Goal: Contribute content: Contribute content

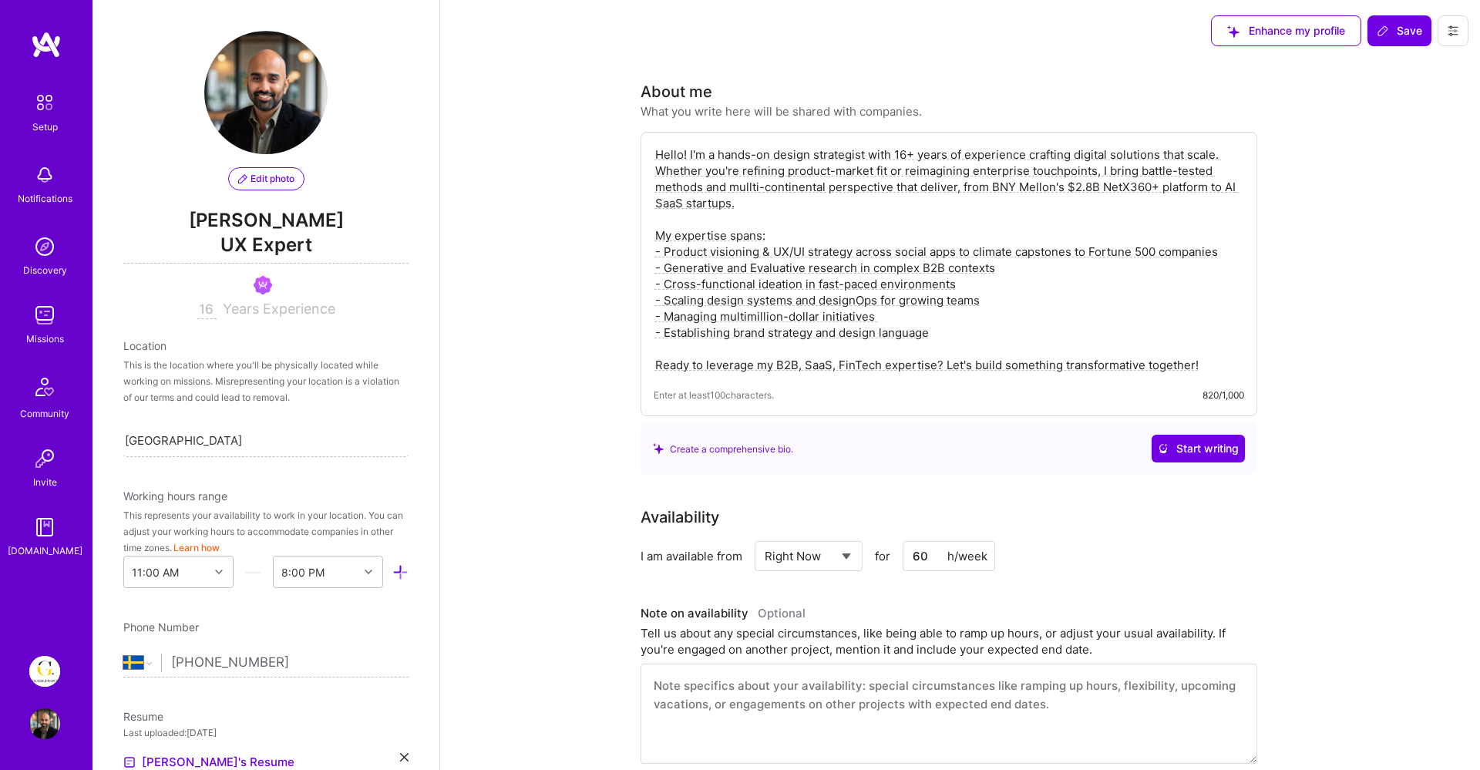
select select "SE"
select select "Right Now"
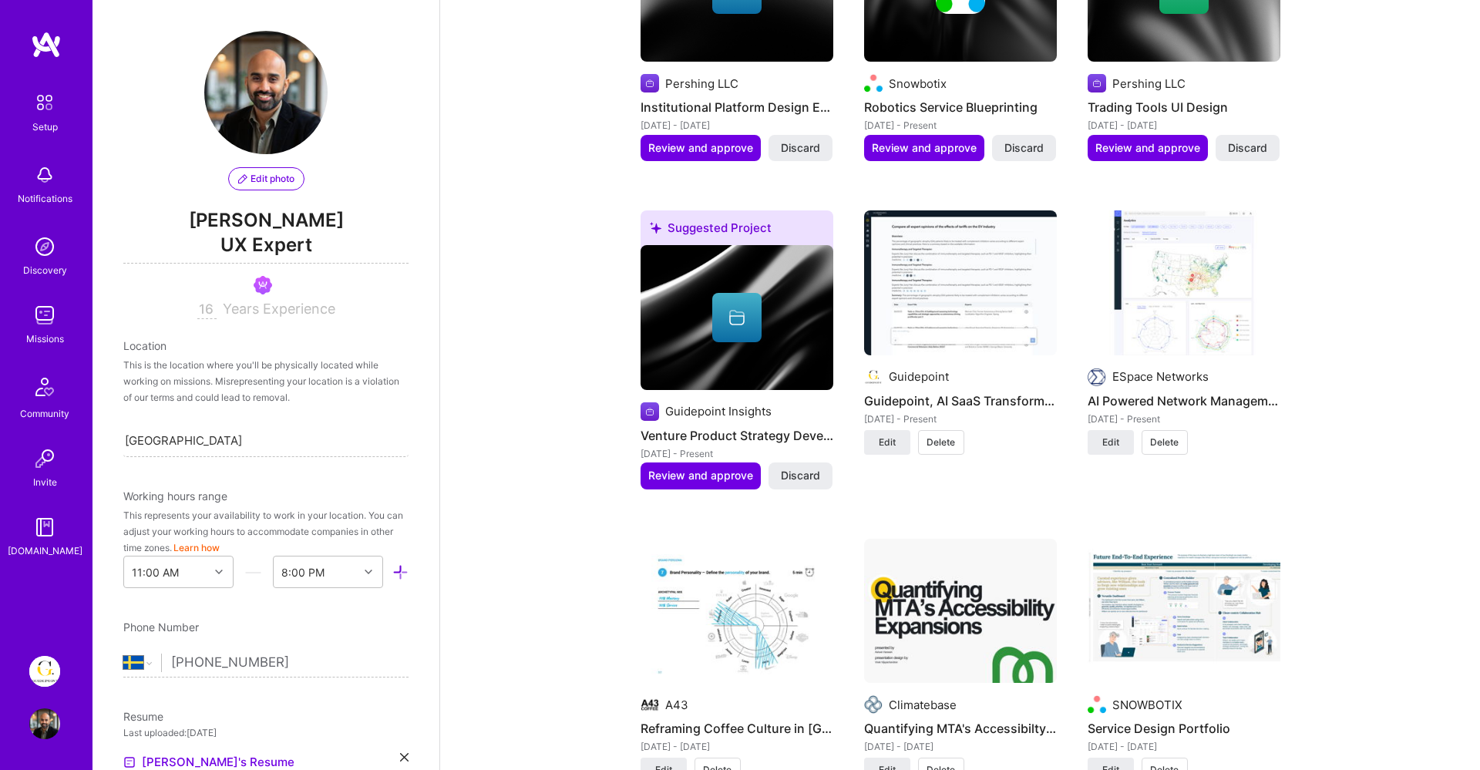
scroll to position [929, 0]
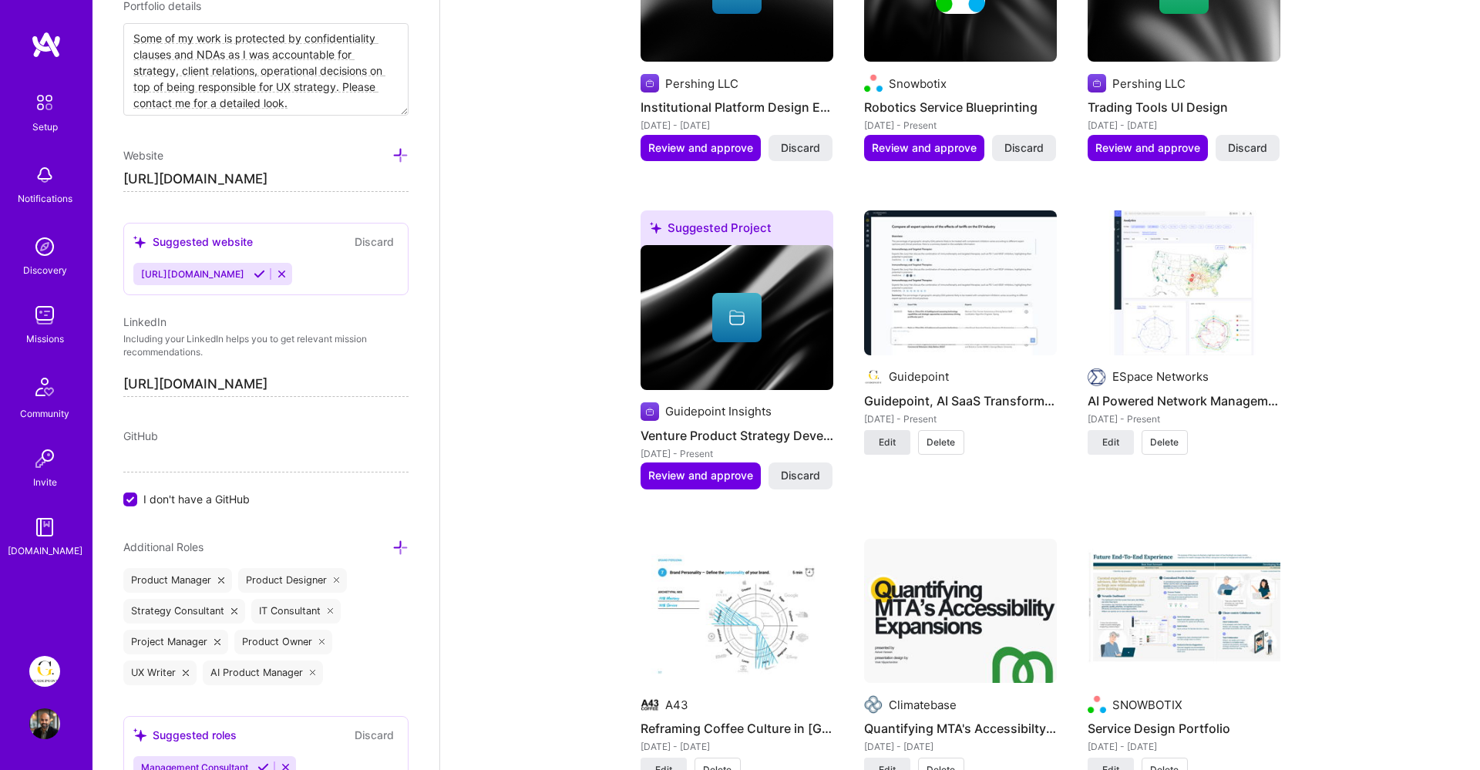
click at [885, 439] on span "Edit" at bounding box center [887, 443] width 17 height 14
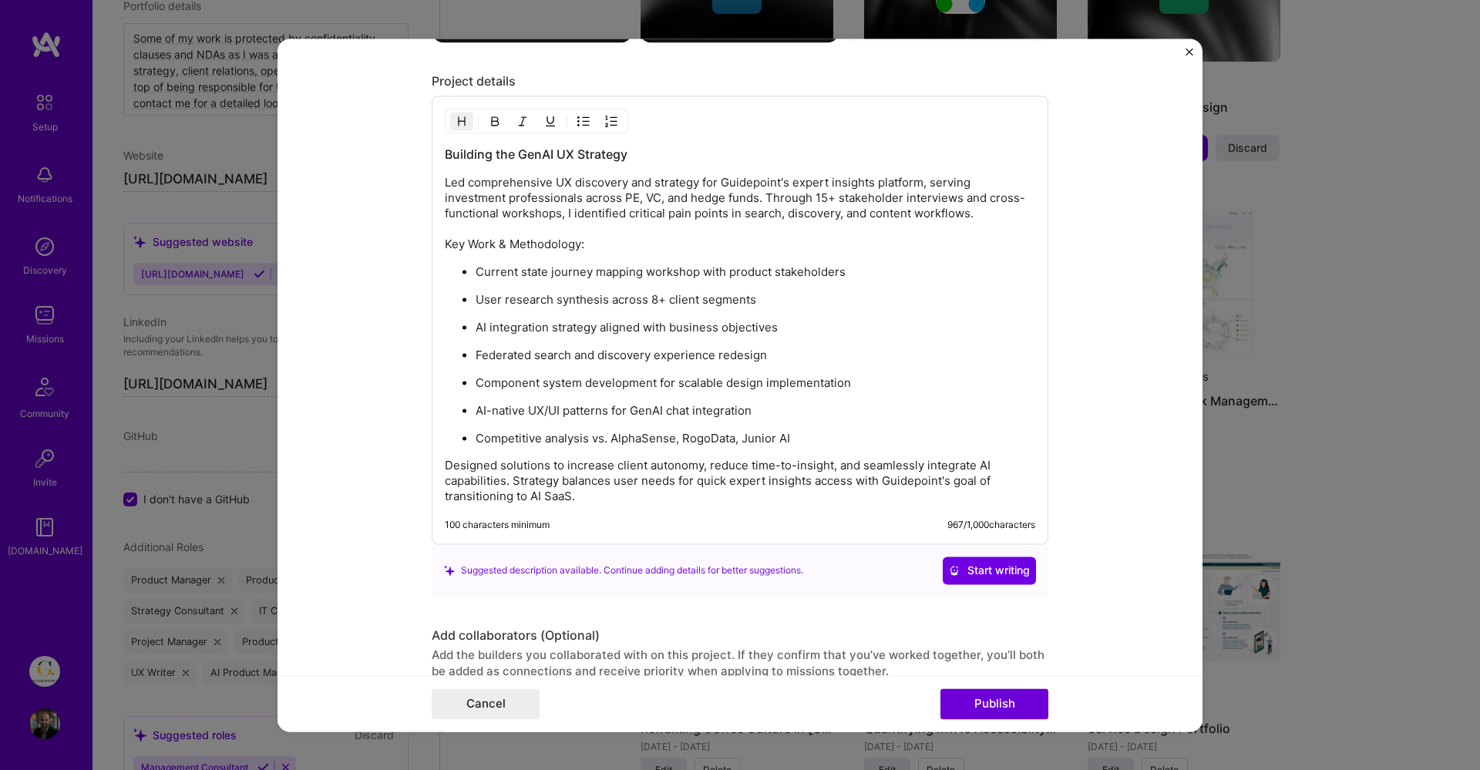
scroll to position [2186, 0]
click at [764, 447] on div "Building the GenAI UX Strategy Led comprehensive UX discovery and strategy for …" at bounding box center [740, 322] width 591 height 359
click at [624, 495] on p "Designed solutions to increase client autonomy, reduce time-to-insight, and sea…" at bounding box center [740, 479] width 591 height 46
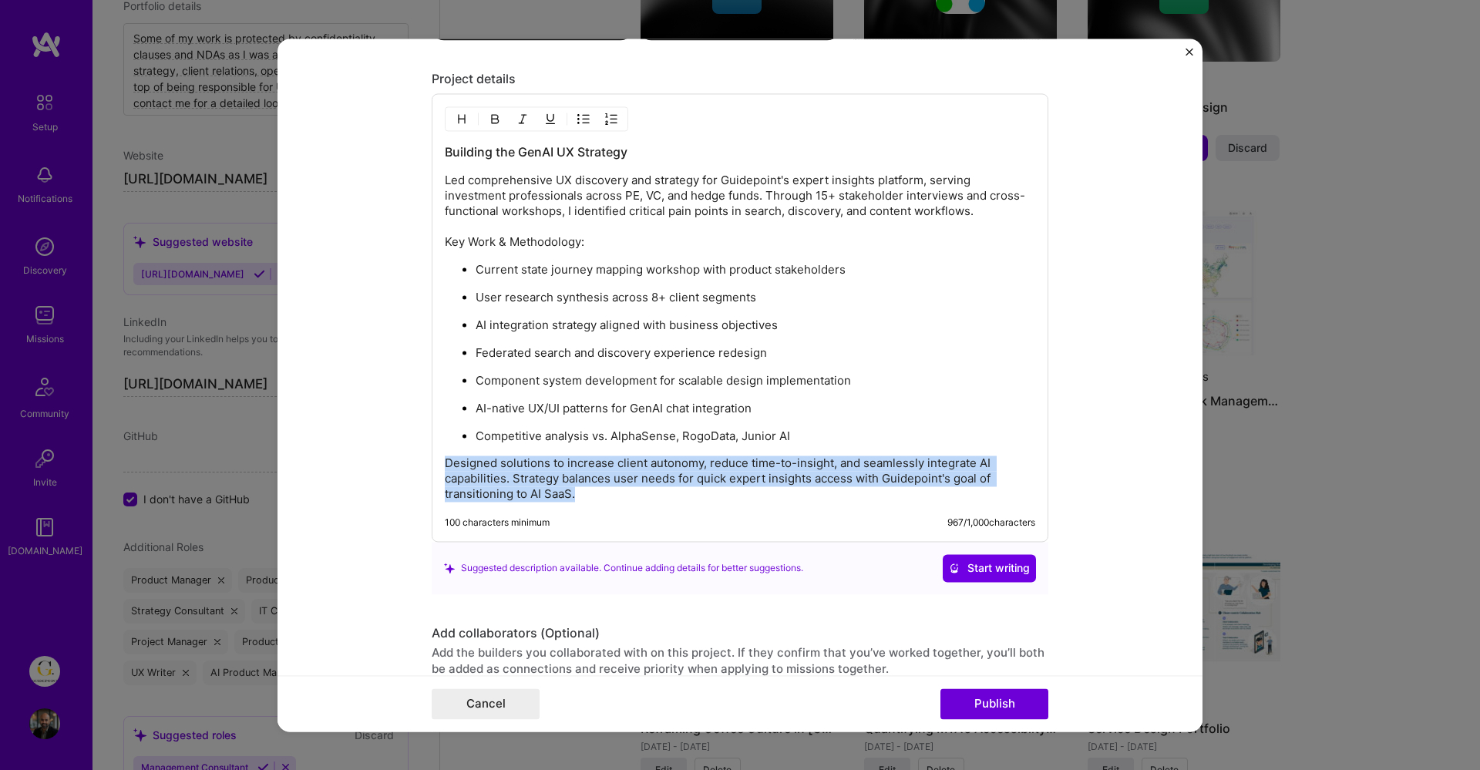
drag, startPoint x: 584, startPoint y: 492, endPoint x: 402, endPoint y: 453, distance: 186.7
click at [402, 453] on form "Project title Guidepoint, AI SaaS Transformation Company Guidepoint Project ind…" at bounding box center [740, 385] width 925 height 693
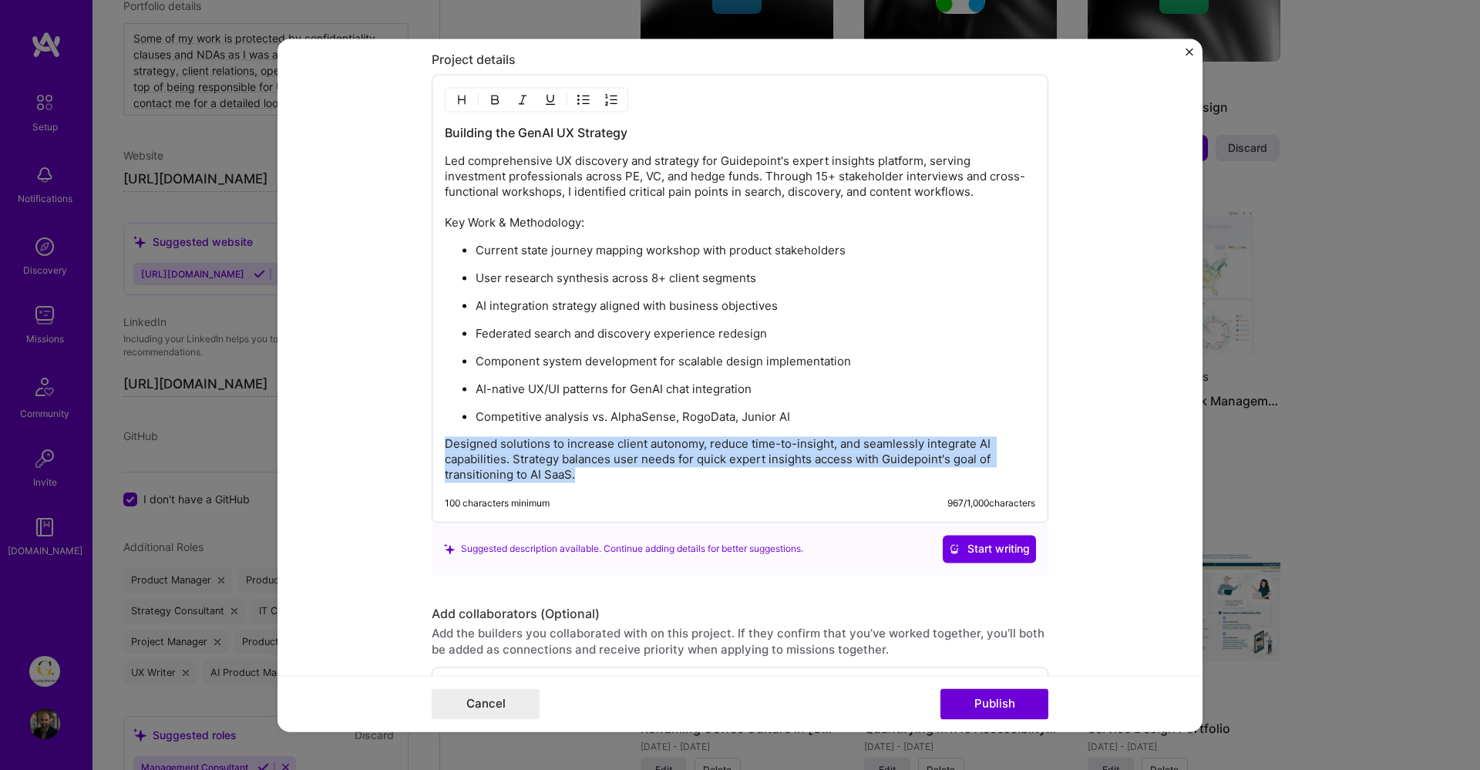
scroll to position [2208, 0]
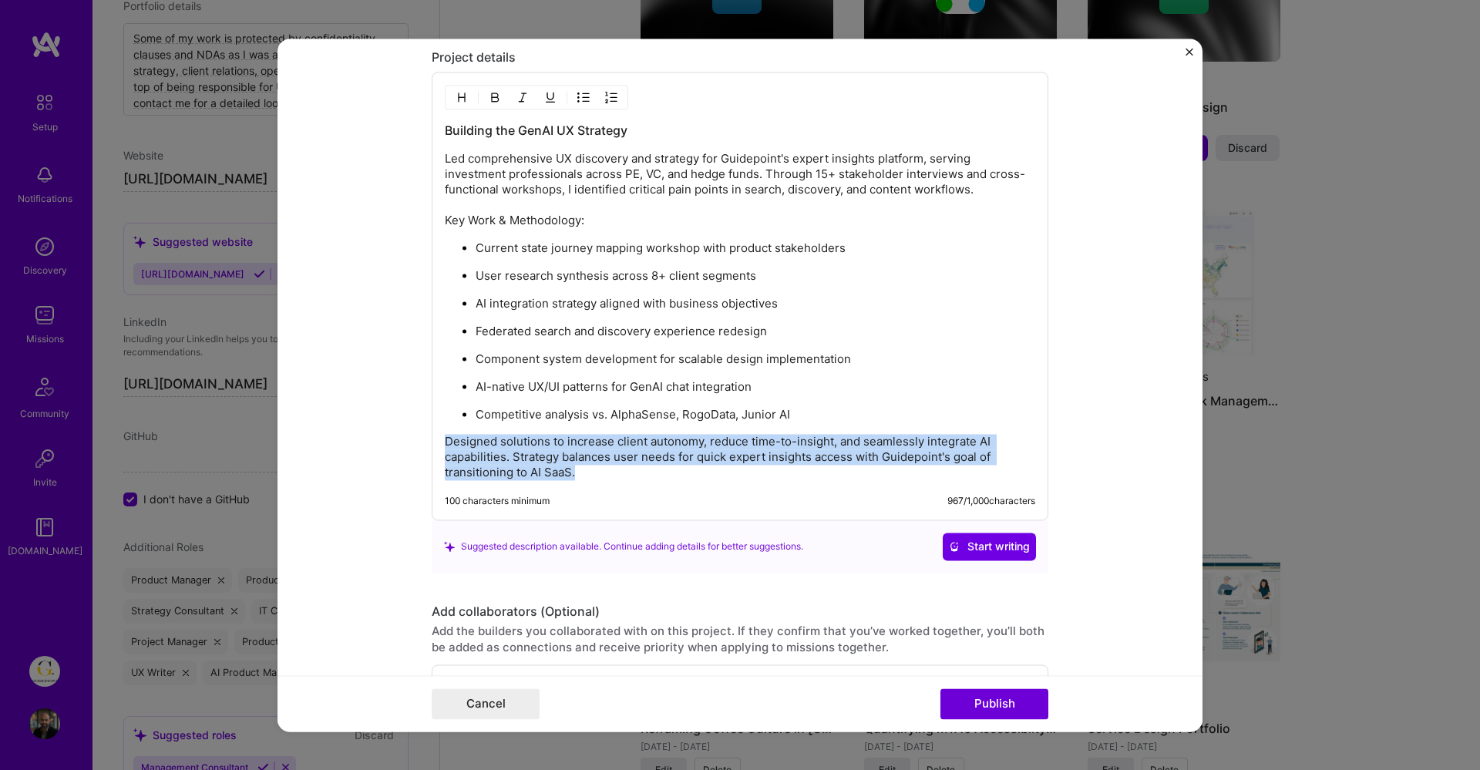
copy p "Designed solutions to increase client autonomy, reduce time-to-insight, and sea…"
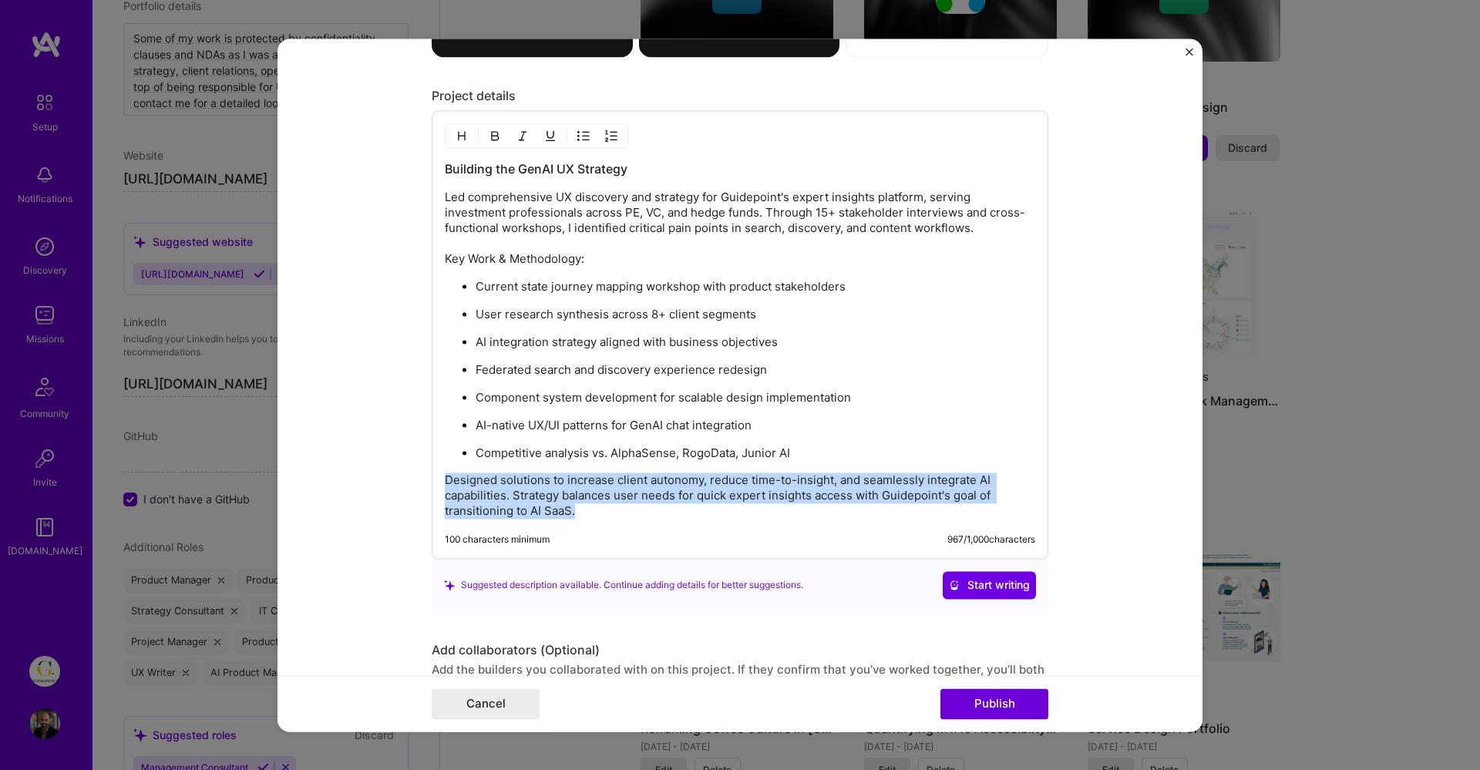
scroll to position [2171, 0]
click at [778, 466] on div "Building the GenAI UX Strategy Led comprehensive UX discovery and strategy for …" at bounding box center [740, 338] width 591 height 359
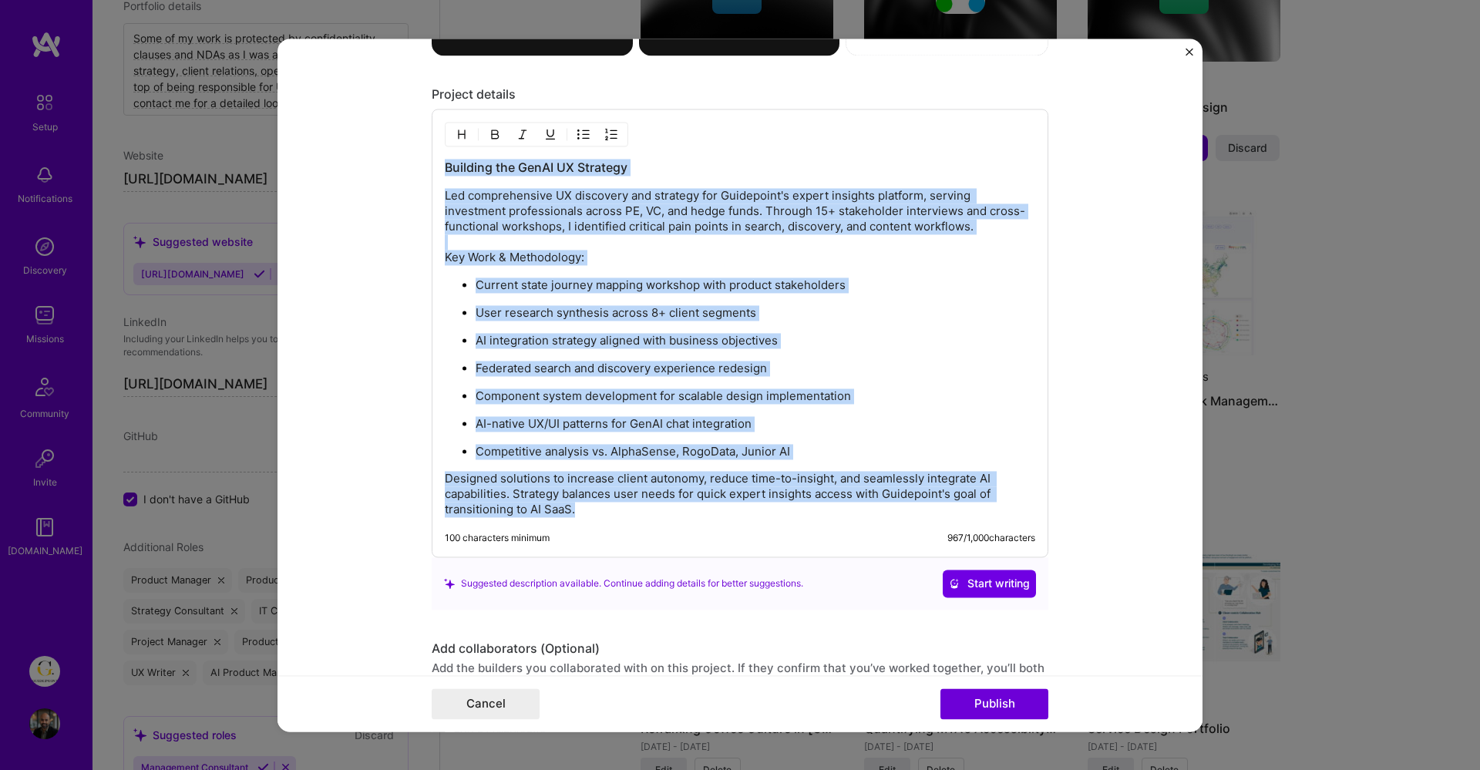
copy div "Building the GenAI UX Strategy Led comprehensive UX discovery and strategy for …"
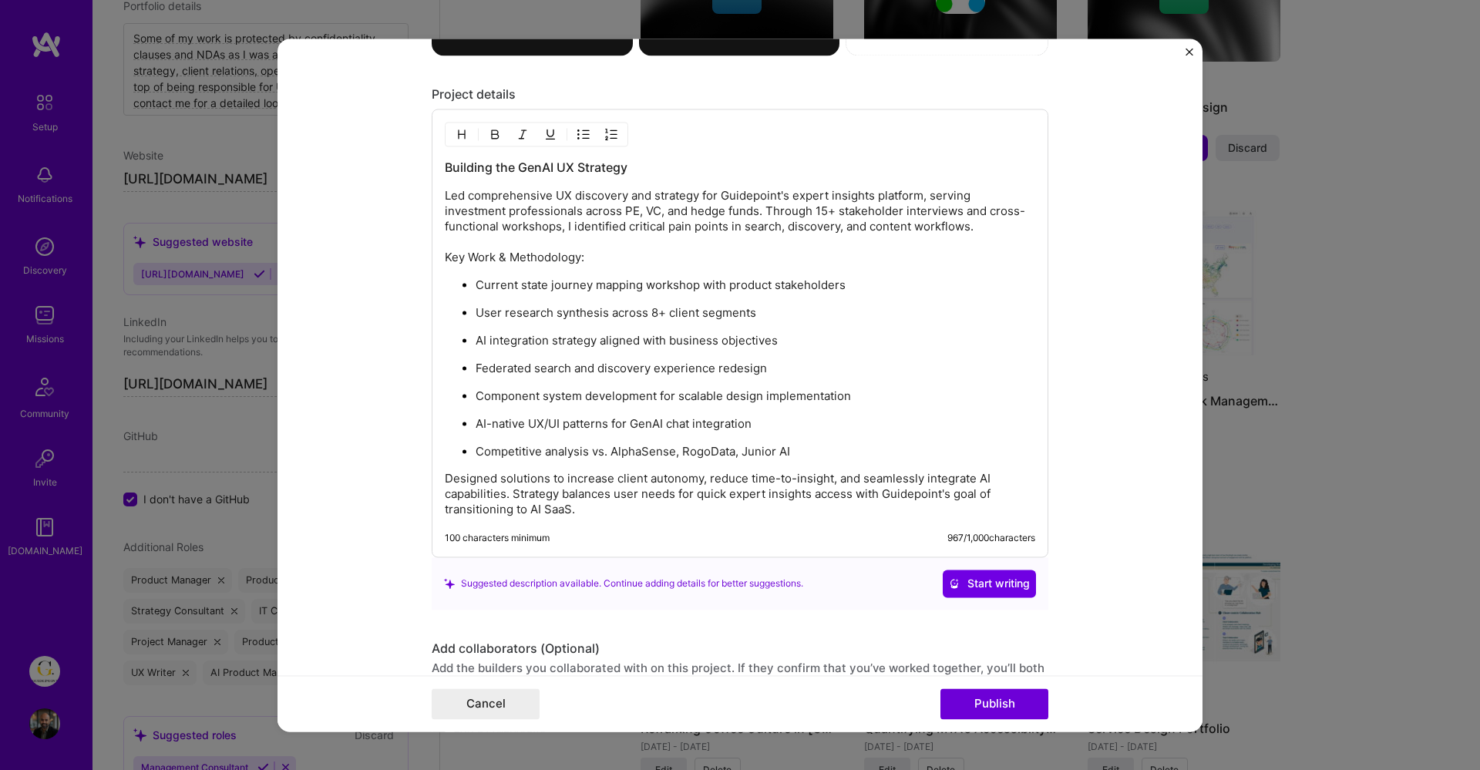
click at [973, 599] on div "Suggested description available. Continue adding details for better suggestions…" at bounding box center [740, 583] width 617 height 52
click at [971, 578] on span "Start writing" at bounding box center [989, 583] width 81 height 15
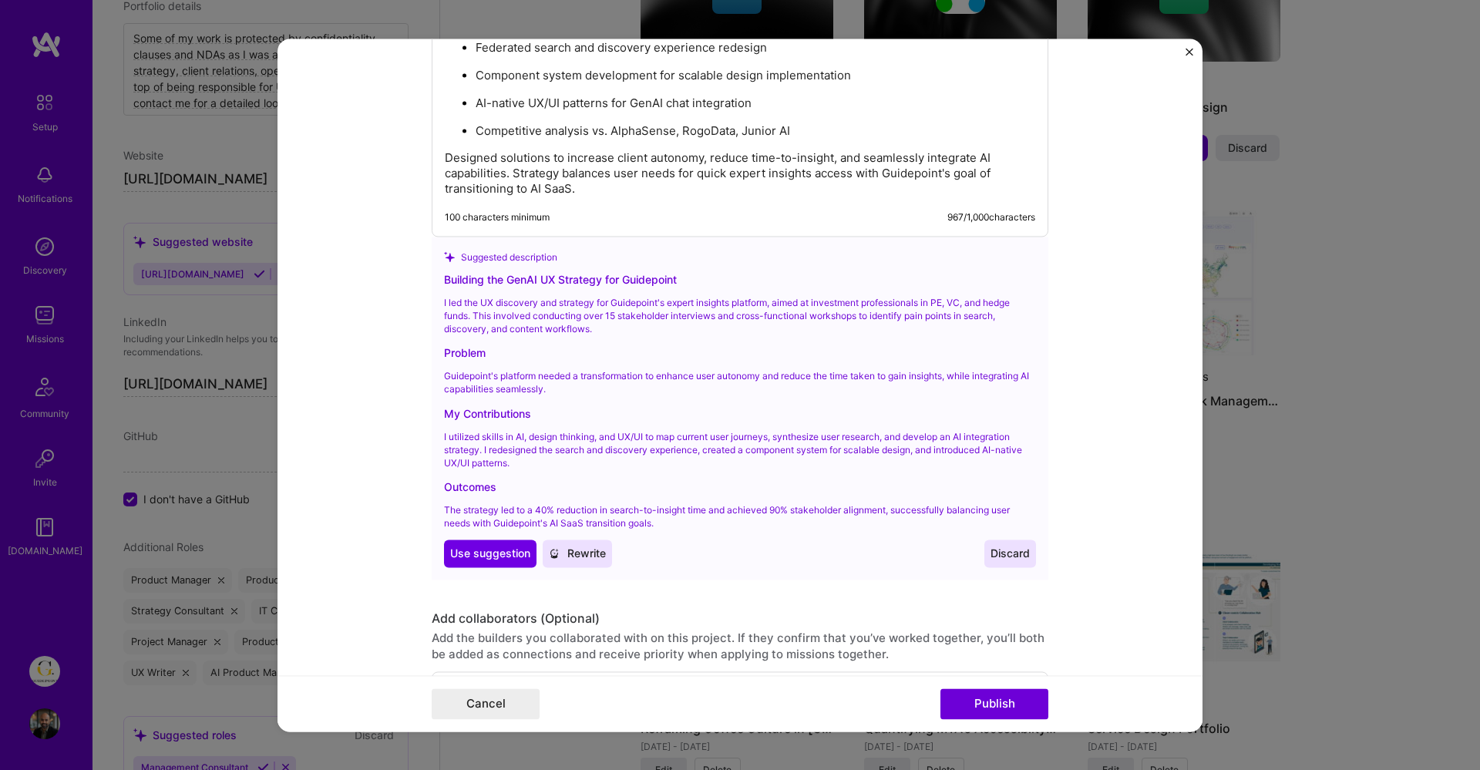
scroll to position [2490, 0]
click at [490, 555] on span "Use suggestion" at bounding box center [490, 554] width 80 height 15
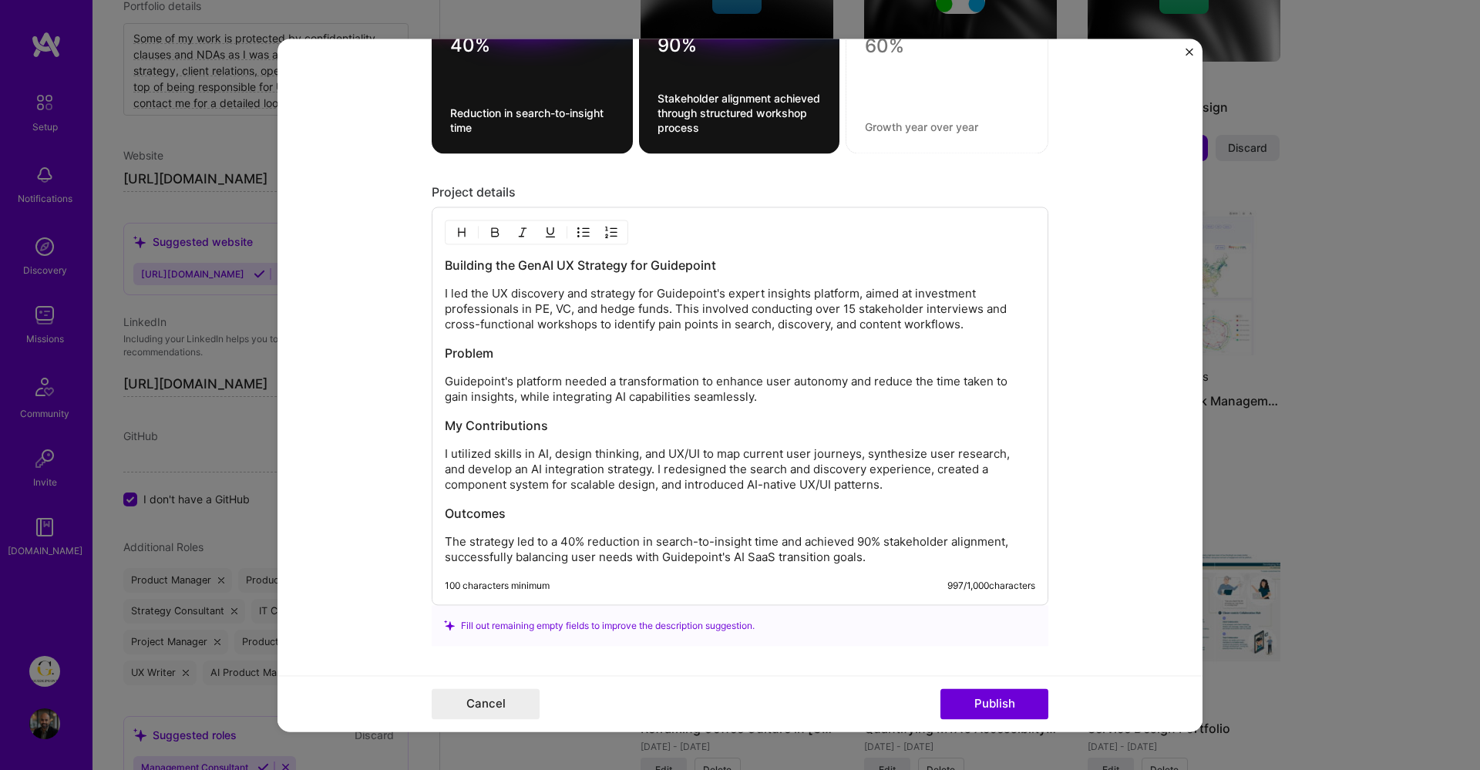
scroll to position [2074, 0]
click at [994, 699] on button "Publish" at bounding box center [995, 703] width 108 height 31
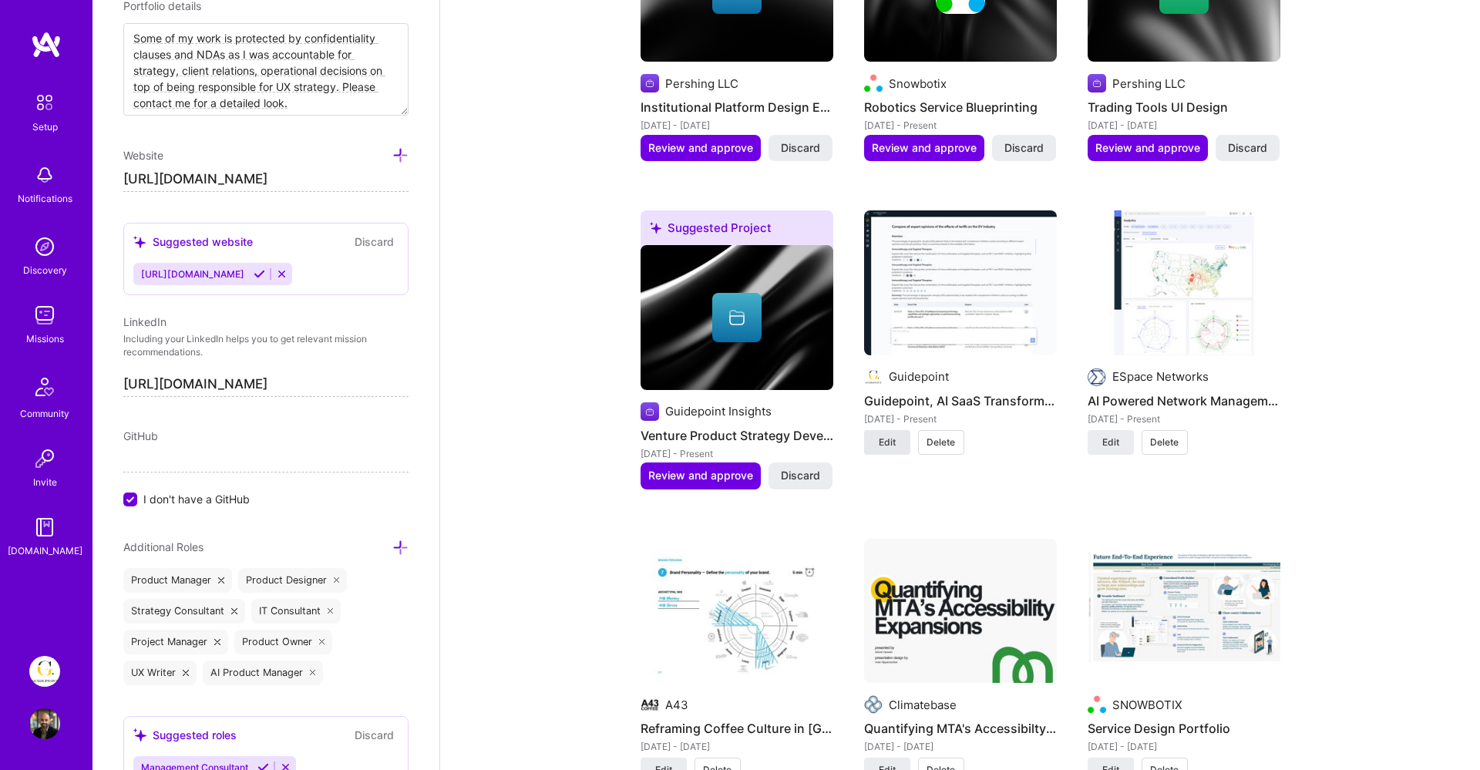
click at [886, 433] on button "Edit" at bounding box center [887, 442] width 46 height 25
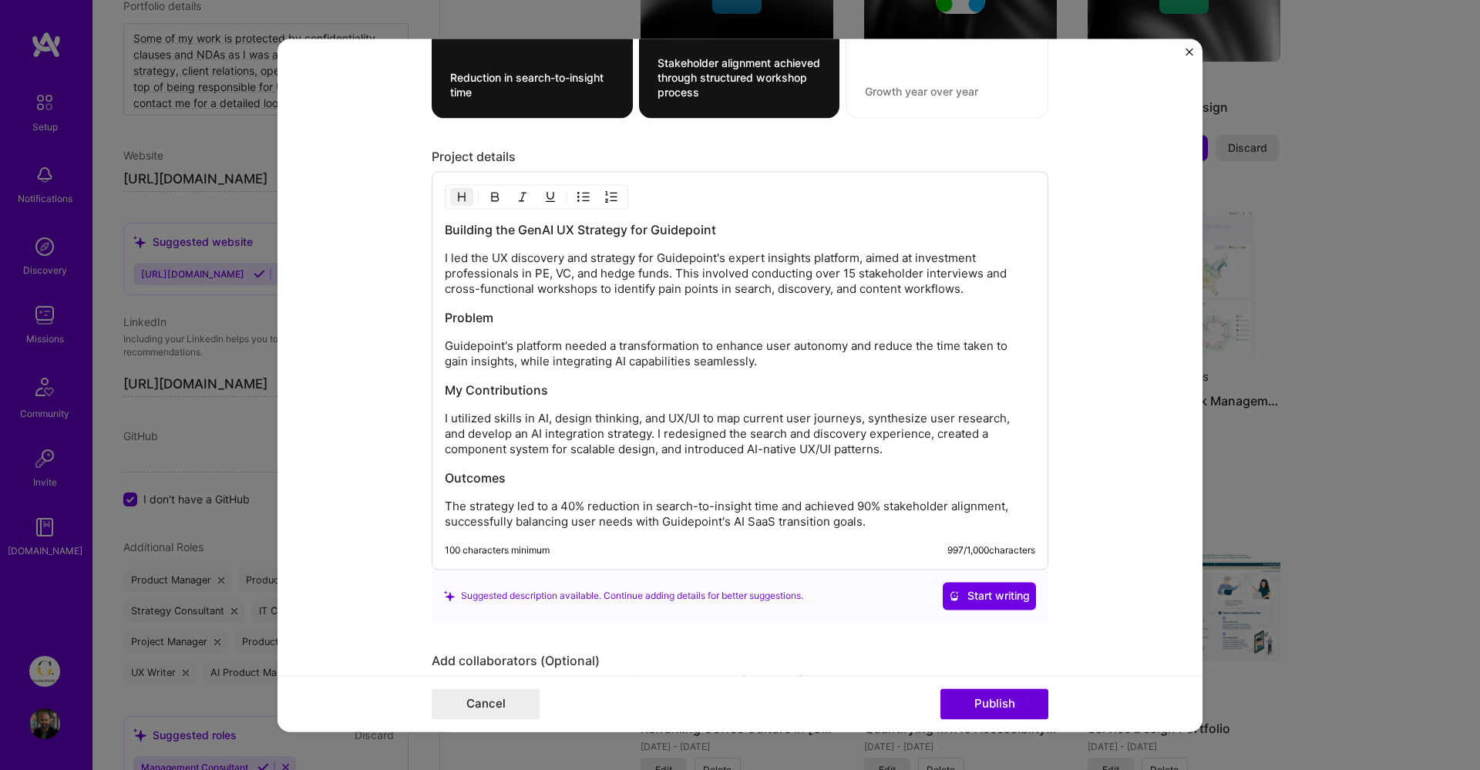
scroll to position [2154, 0]
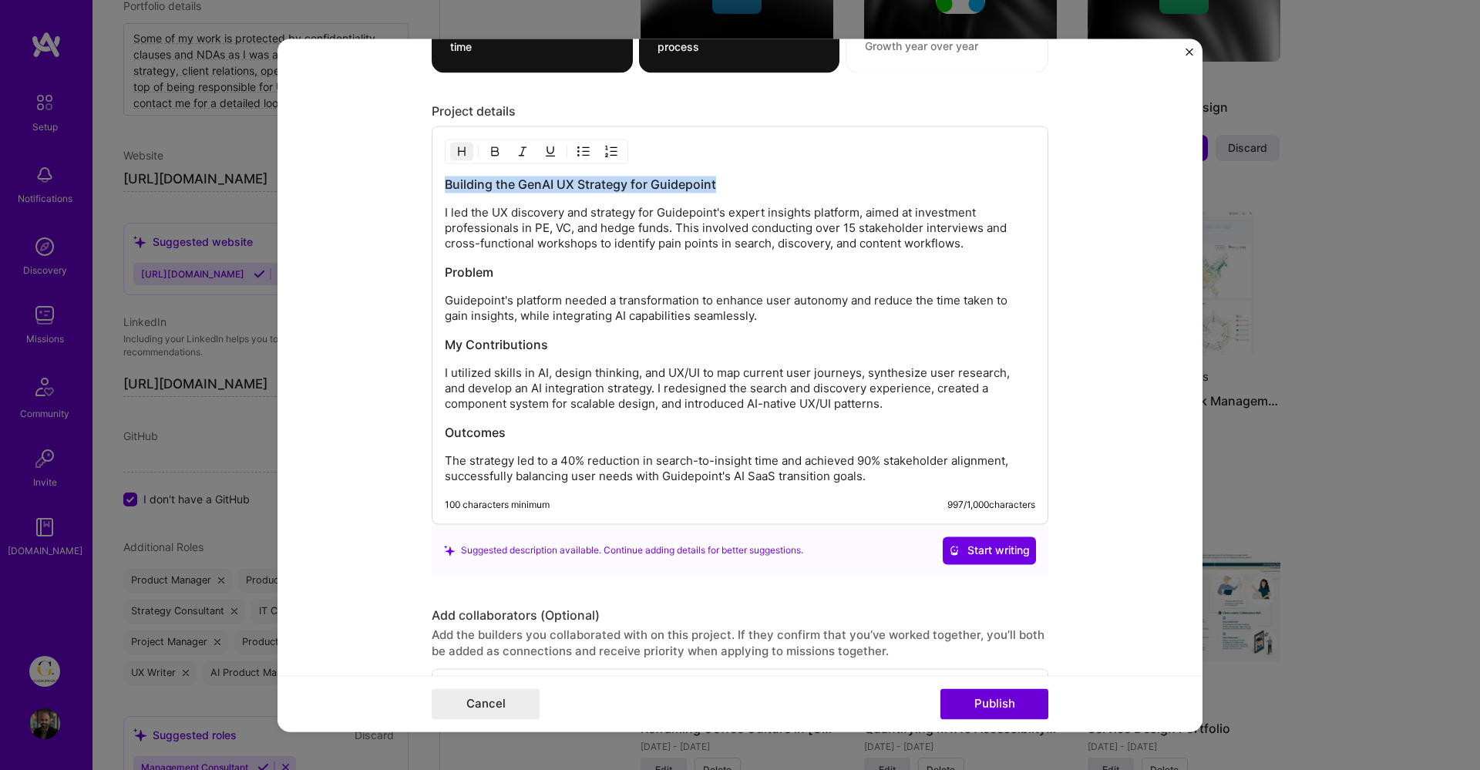
drag, startPoint x: 741, startPoint y: 177, endPoint x: 428, endPoint y: 181, distance: 313.0
click at [428, 181] on form "Project title Guidepoint, AI SaaS Transformation Company Guidepoint Project ind…" at bounding box center [740, 385] width 925 height 693
copy h3 "Building the GenAI UX Strategy for Guidepoint"
click at [491, 241] on p "I led the UX discovery and strategy for Guidepoint's expert insights platform, …" at bounding box center [740, 228] width 591 height 46
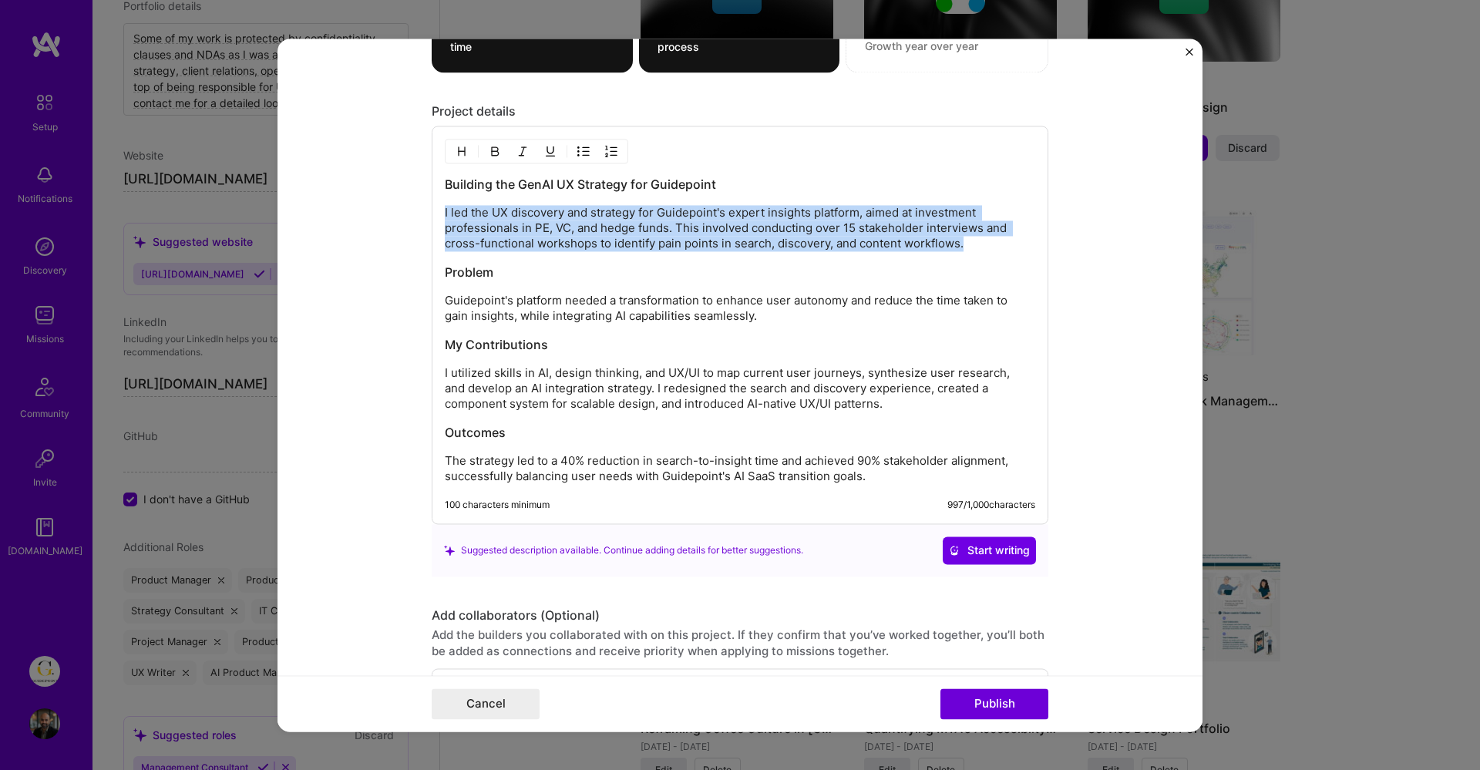
drag, startPoint x: 917, startPoint y: 240, endPoint x: 411, endPoint y: 214, distance: 506.4
click at [411, 214] on form "Project title Guidepoint, AI SaaS Transformation Company Guidepoint Project ind…" at bounding box center [740, 385] width 925 height 693
copy p "I led the UX discovery and strategy for Guidepoint's expert insights platform, …"
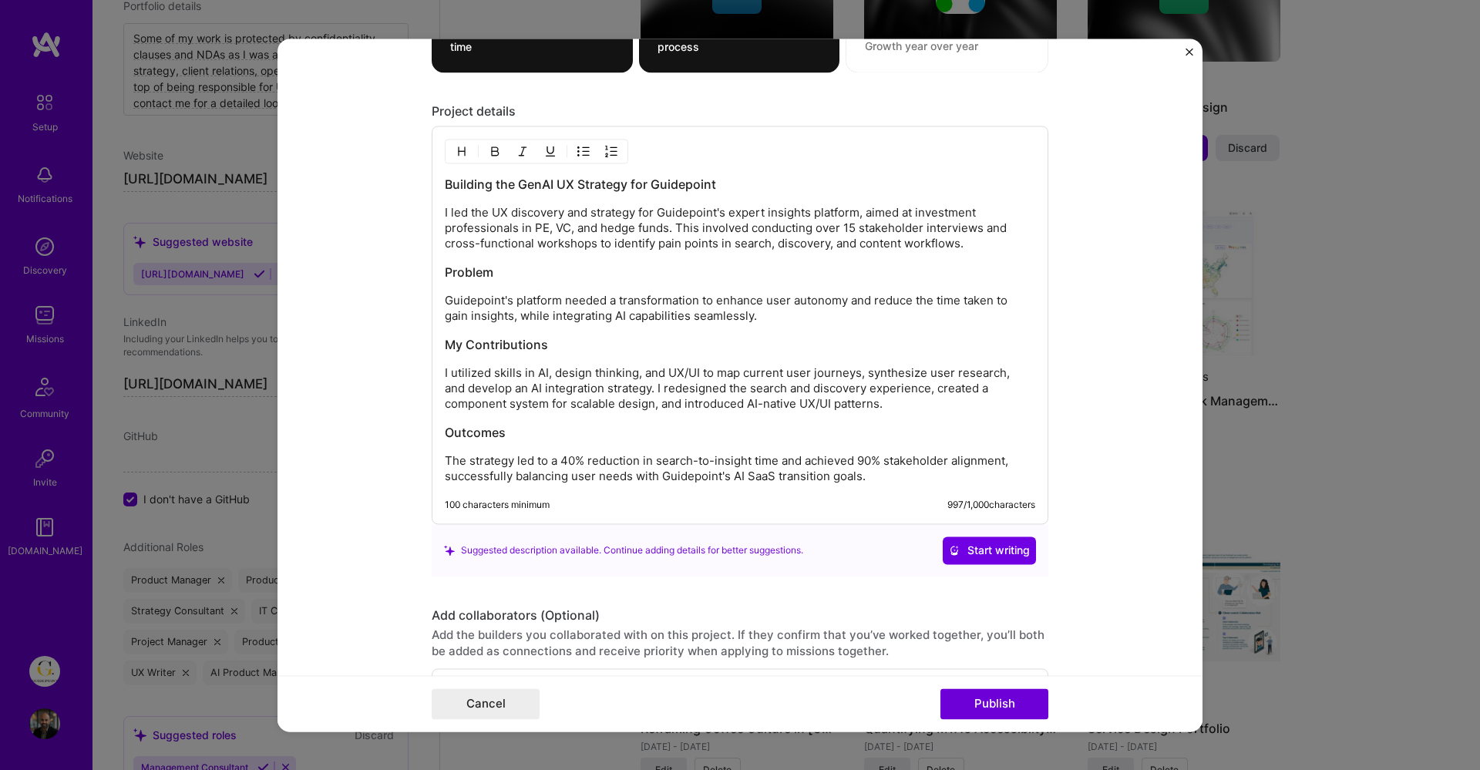
click at [436, 271] on div "Building the GenAI UX Strategy for Guidepoint I led the UX discovery and strate…" at bounding box center [740, 325] width 617 height 399
click at [449, 271] on h3 "Problem" at bounding box center [740, 272] width 591 height 17
copy h3 "Problem"
click at [671, 306] on p "Guidepoint's platform needed a transformation to enhance user autonomy and redu…" at bounding box center [740, 308] width 591 height 31
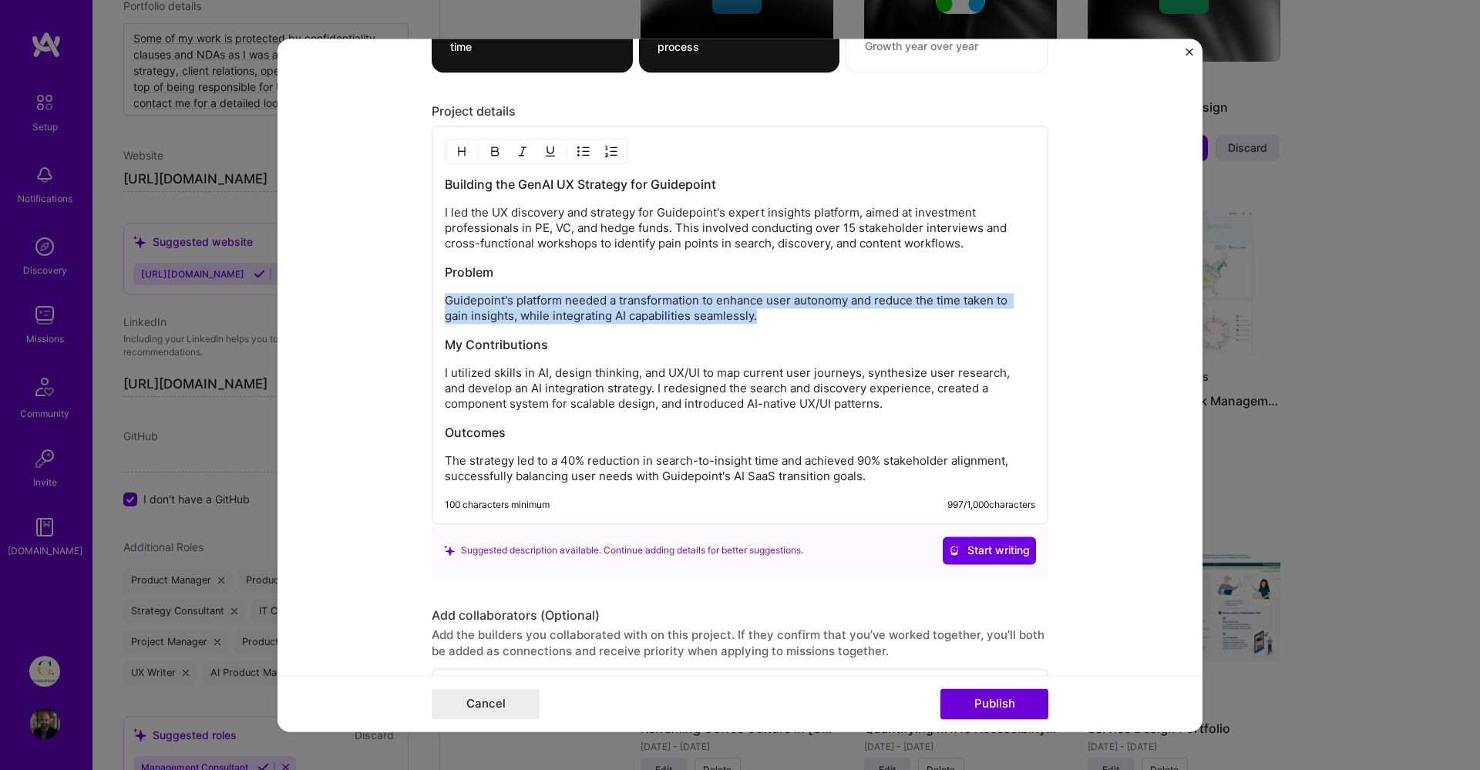
drag, startPoint x: 784, startPoint y: 319, endPoint x: 441, endPoint y: 301, distance: 343.5
click at [441, 301] on div "Building the GenAI UX Strategy for Guidepoint I led the UX discovery and strate…" at bounding box center [740, 325] width 617 height 399
copy p "Guidepoint's platform needed a transformation to enhance user autonomy and redu…"
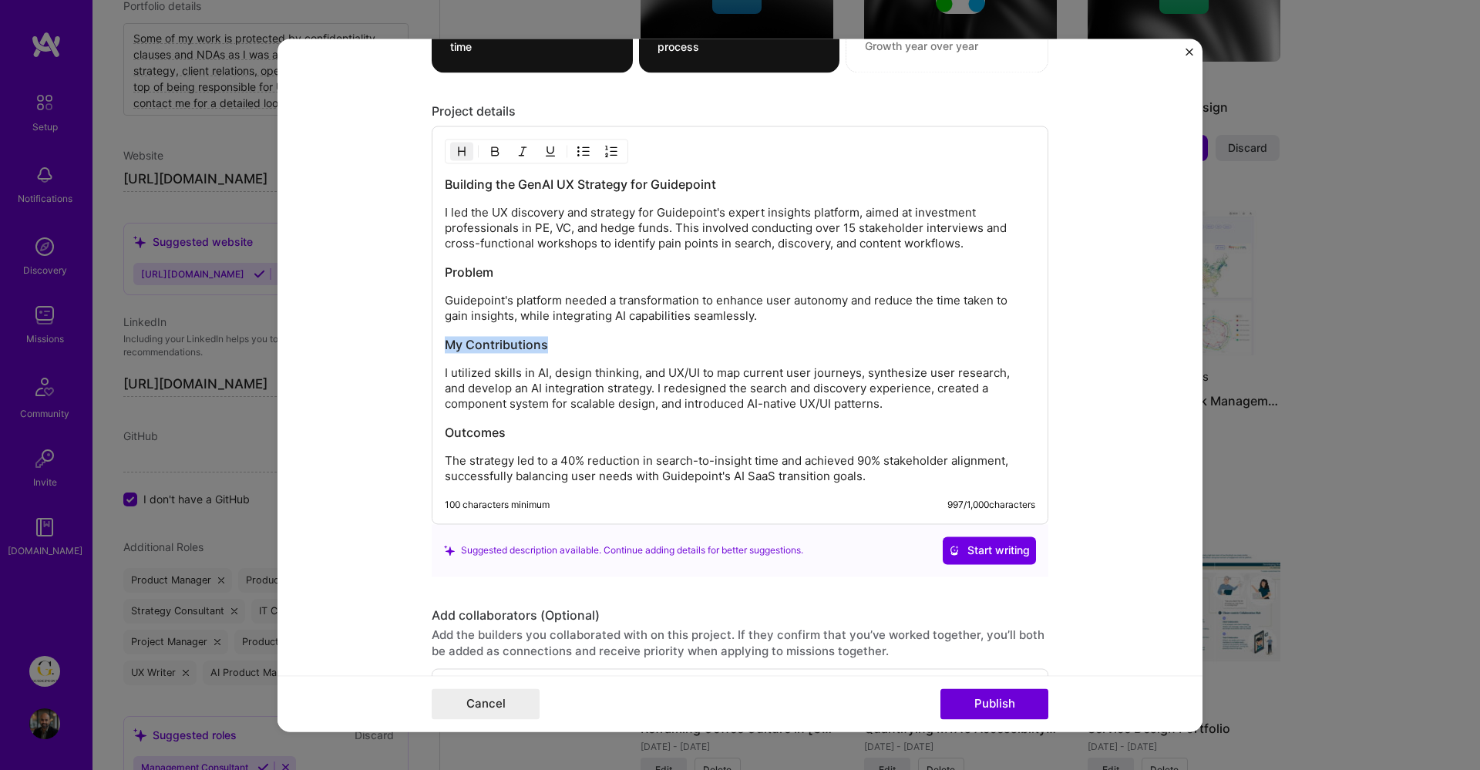
drag, startPoint x: 571, startPoint y: 338, endPoint x: 442, endPoint y: 337, distance: 128.8
click at [442, 337] on div "Building the GenAI UX Strategy for Guidepoint I led the UX discovery and strate…" at bounding box center [740, 325] width 617 height 399
copy h3 "My Contributions"
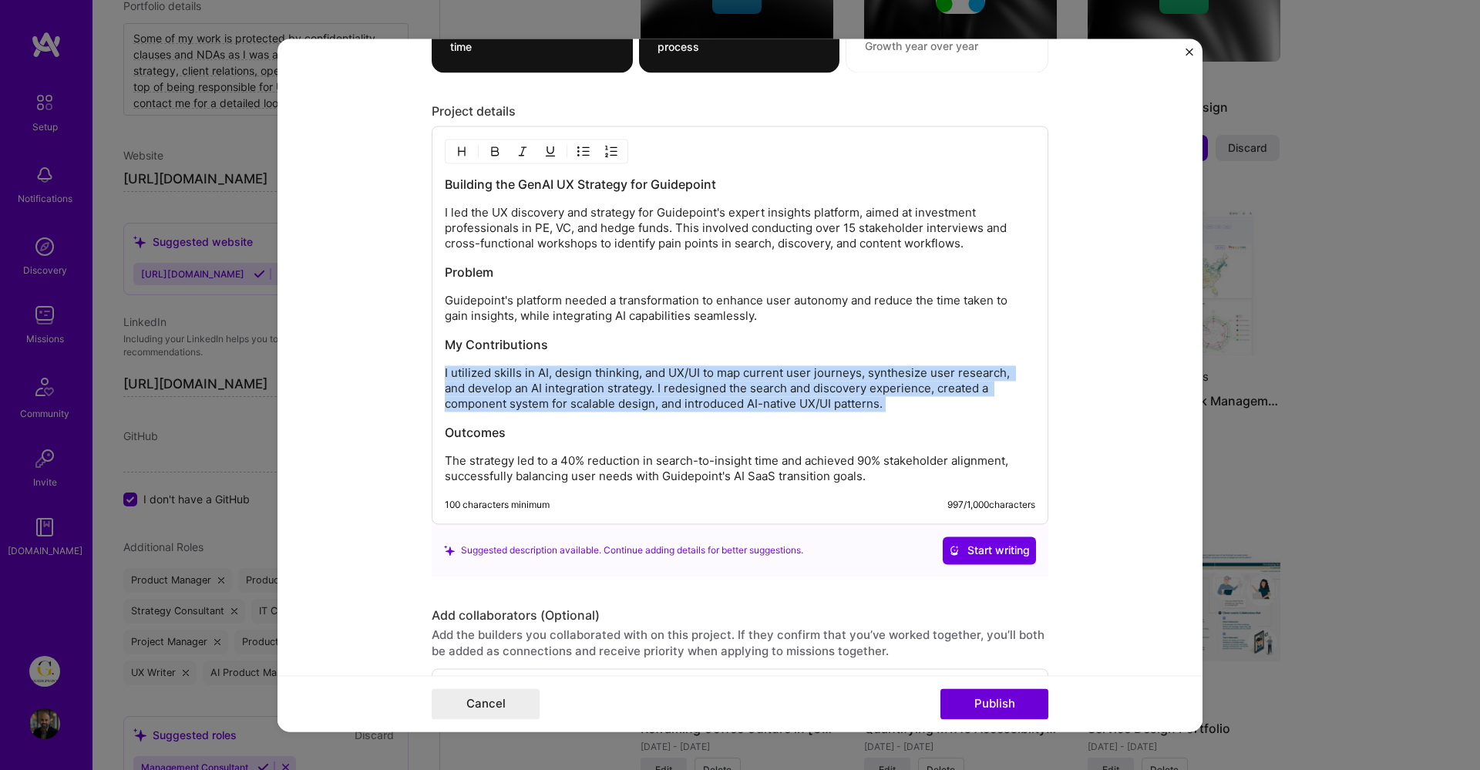
drag, startPoint x: 830, startPoint y: 412, endPoint x: 424, endPoint y: 375, distance: 407.2
click at [424, 375] on form "Project title Guidepoint, AI SaaS Transformation Company Guidepoint Project ind…" at bounding box center [740, 385] width 925 height 693
copy p "I utilized skills in AI, design thinking, and UX/UI to map current user journey…"
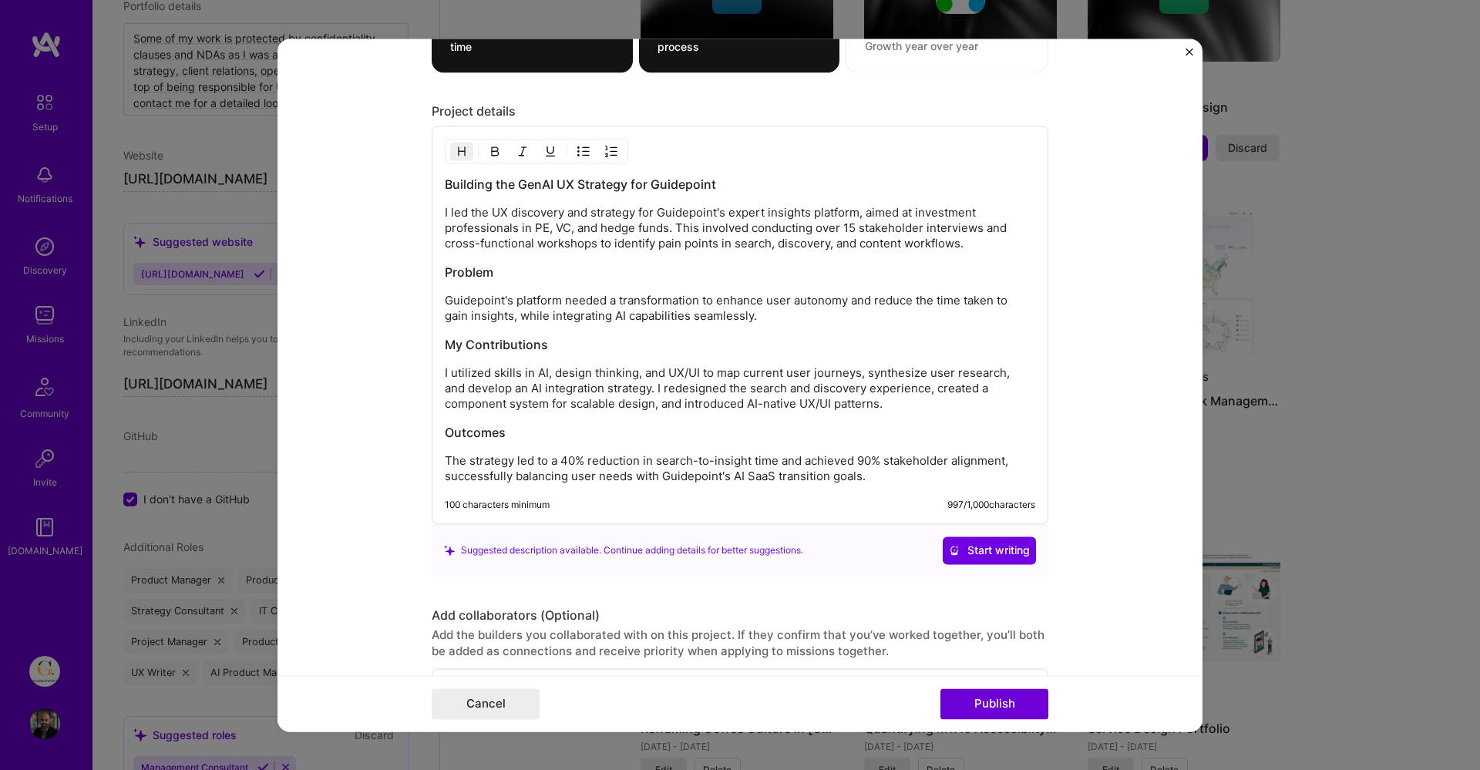
click at [480, 436] on h3 "Outcomes" at bounding box center [740, 432] width 591 height 17
copy h3 "Outcomes"
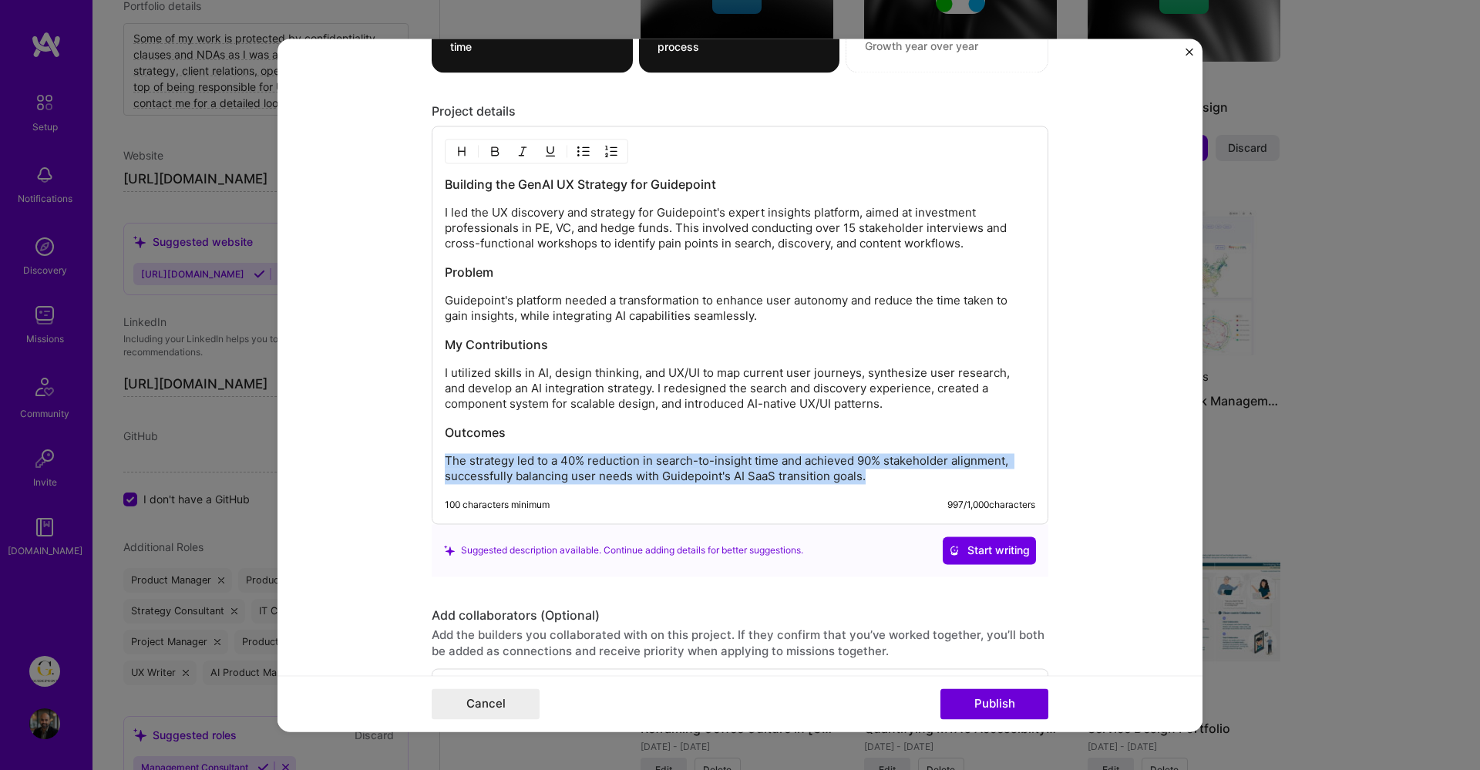
drag, startPoint x: 444, startPoint y: 465, endPoint x: 868, endPoint y: 479, distance: 424.3
click at [869, 479] on p "The strategy led to a 40% reduction in search-to-insight time and achieved 90% …" at bounding box center [740, 468] width 591 height 31
copy p "The strategy led to a 40% reduction in search-to-insight time and achieved 90% …"
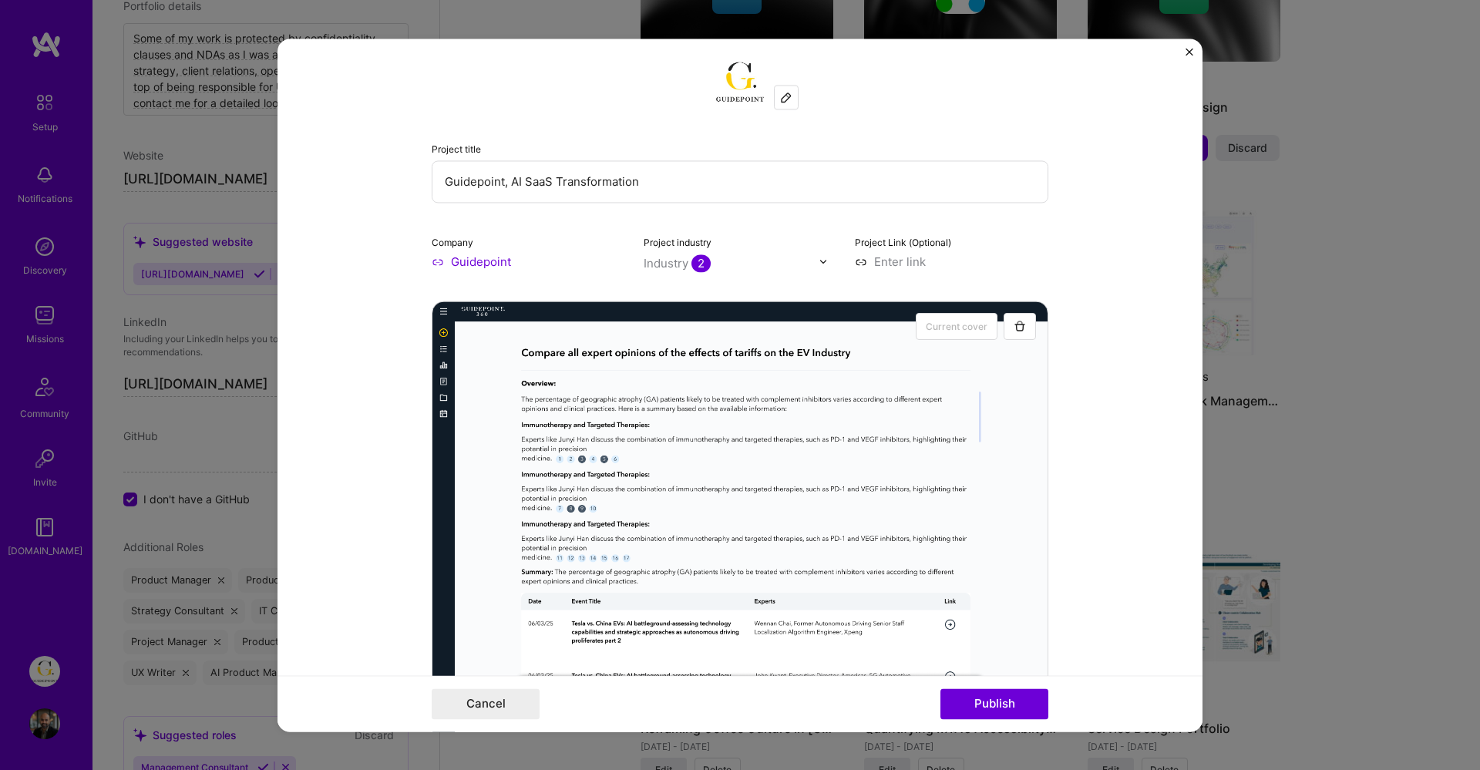
scroll to position [0, 0]
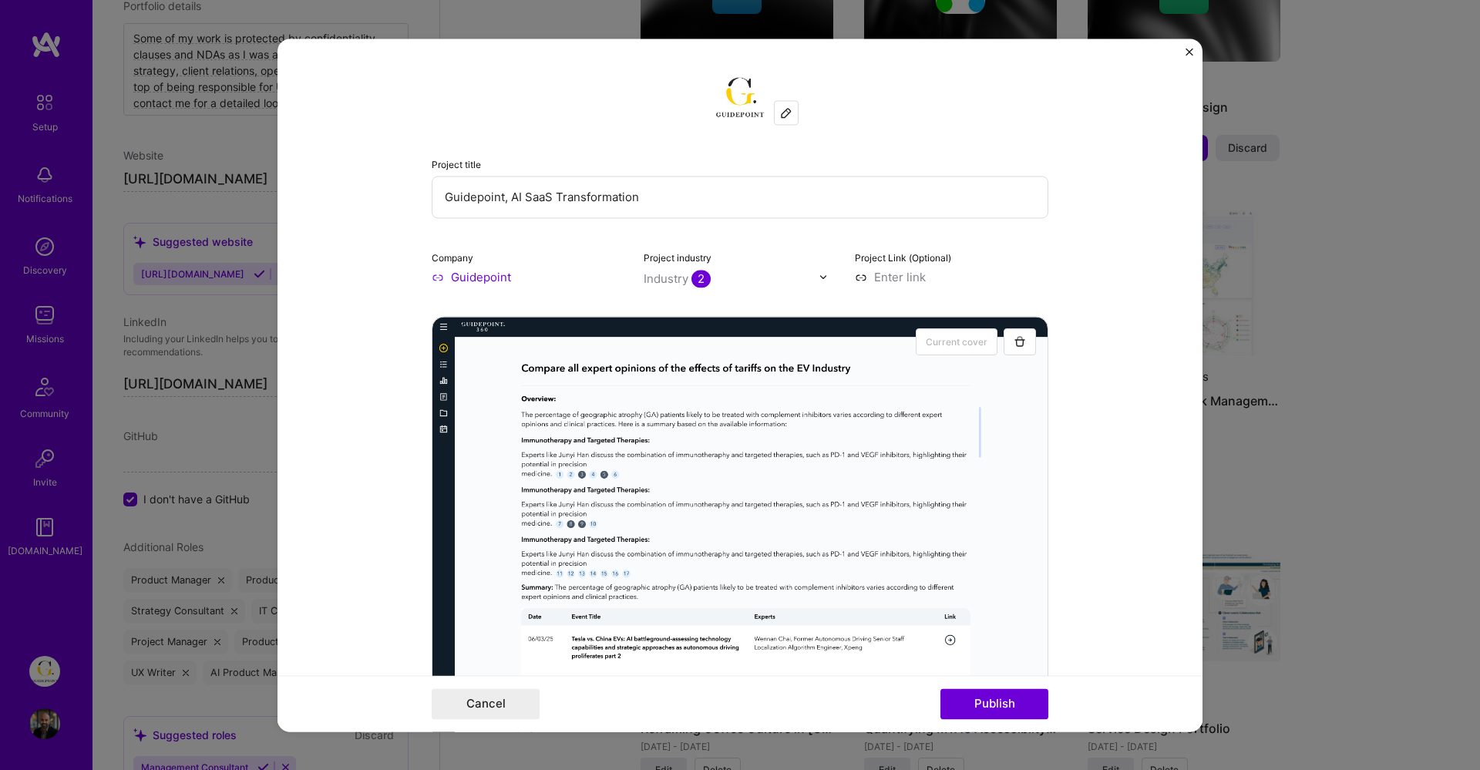
click at [702, 280] on span "2" at bounding box center [701, 279] width 19 height 18
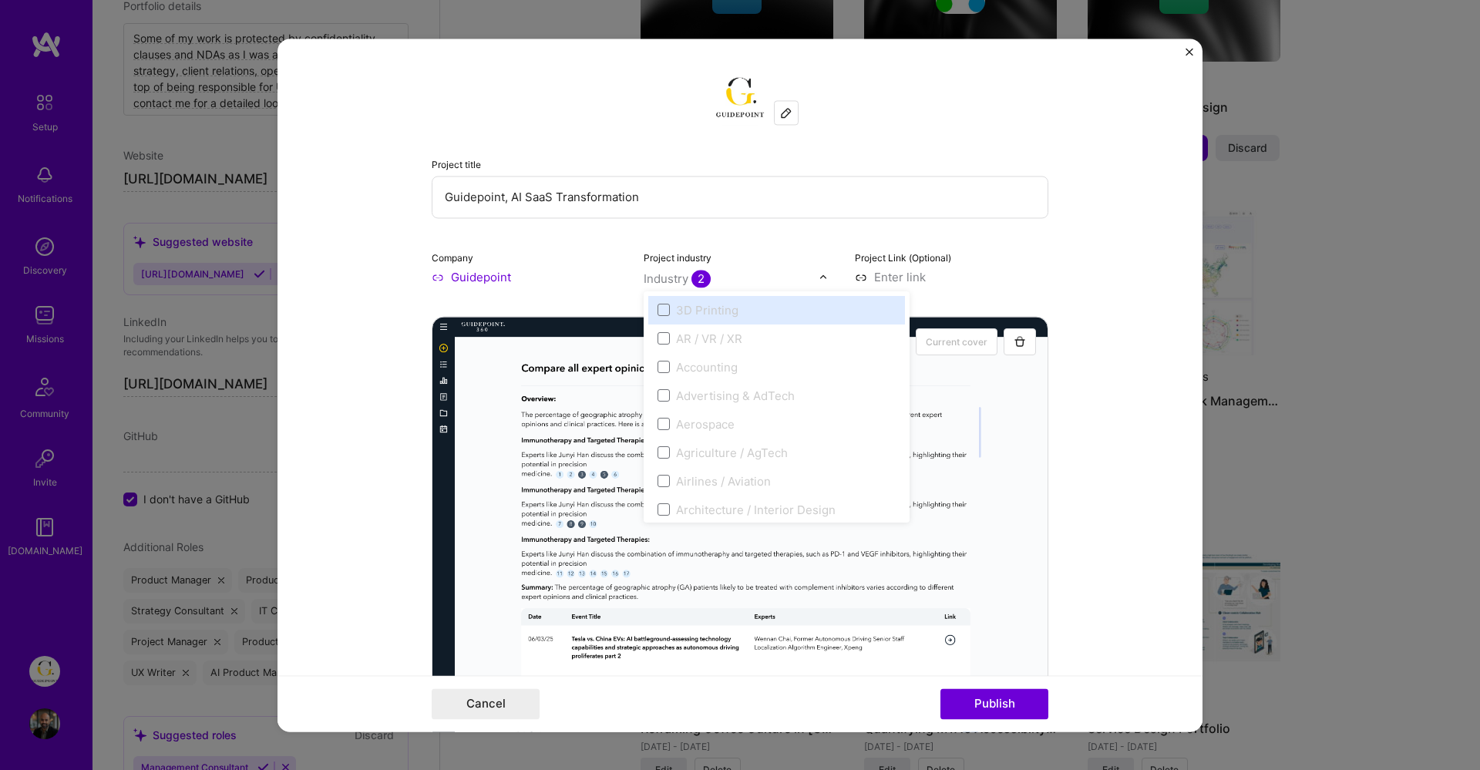
click at [817, 273] on input "text" at bounding box center [732, 279] width 176 height 16
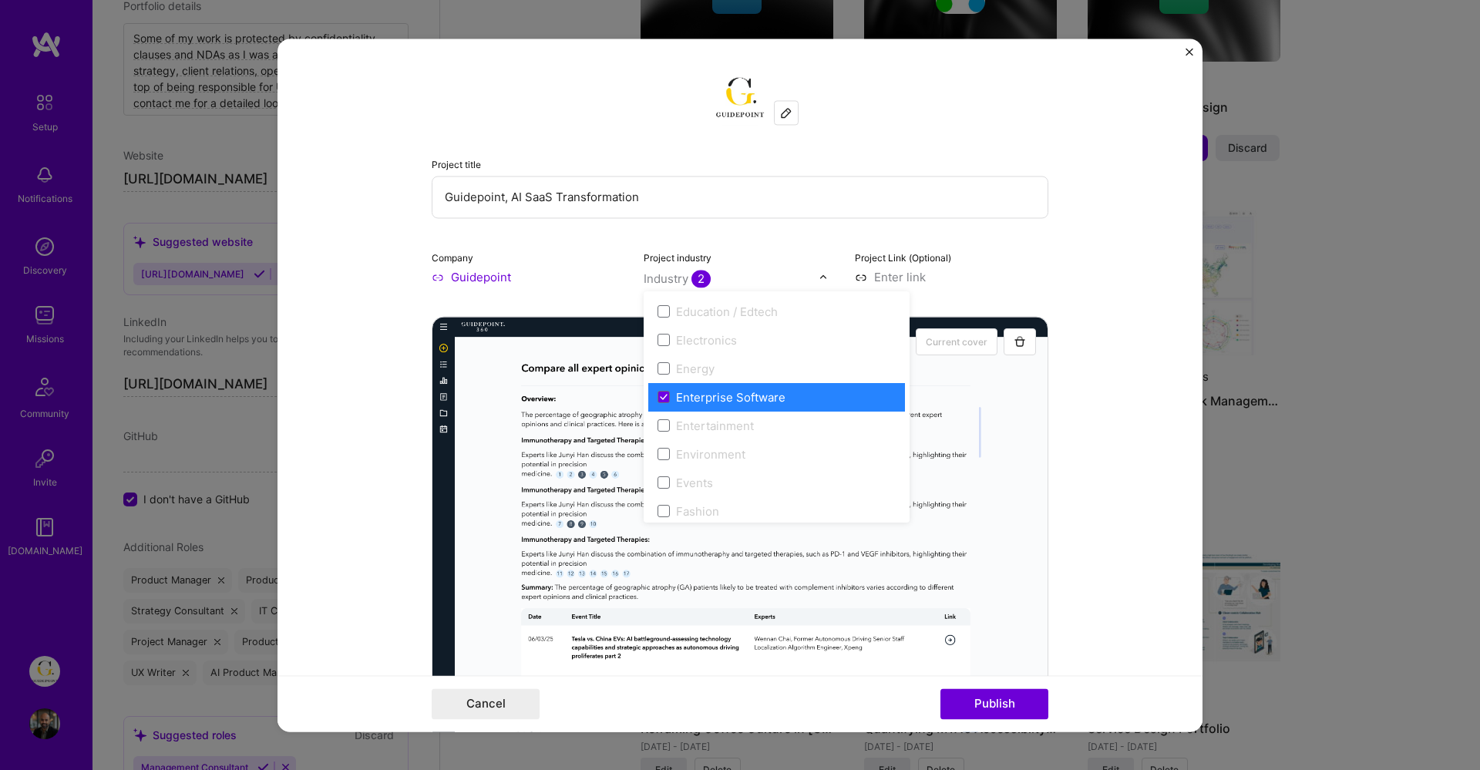
scroll to position [1399, 0]
click at [661, 389] on span at bounding box center [664, 394] width 12 height 12
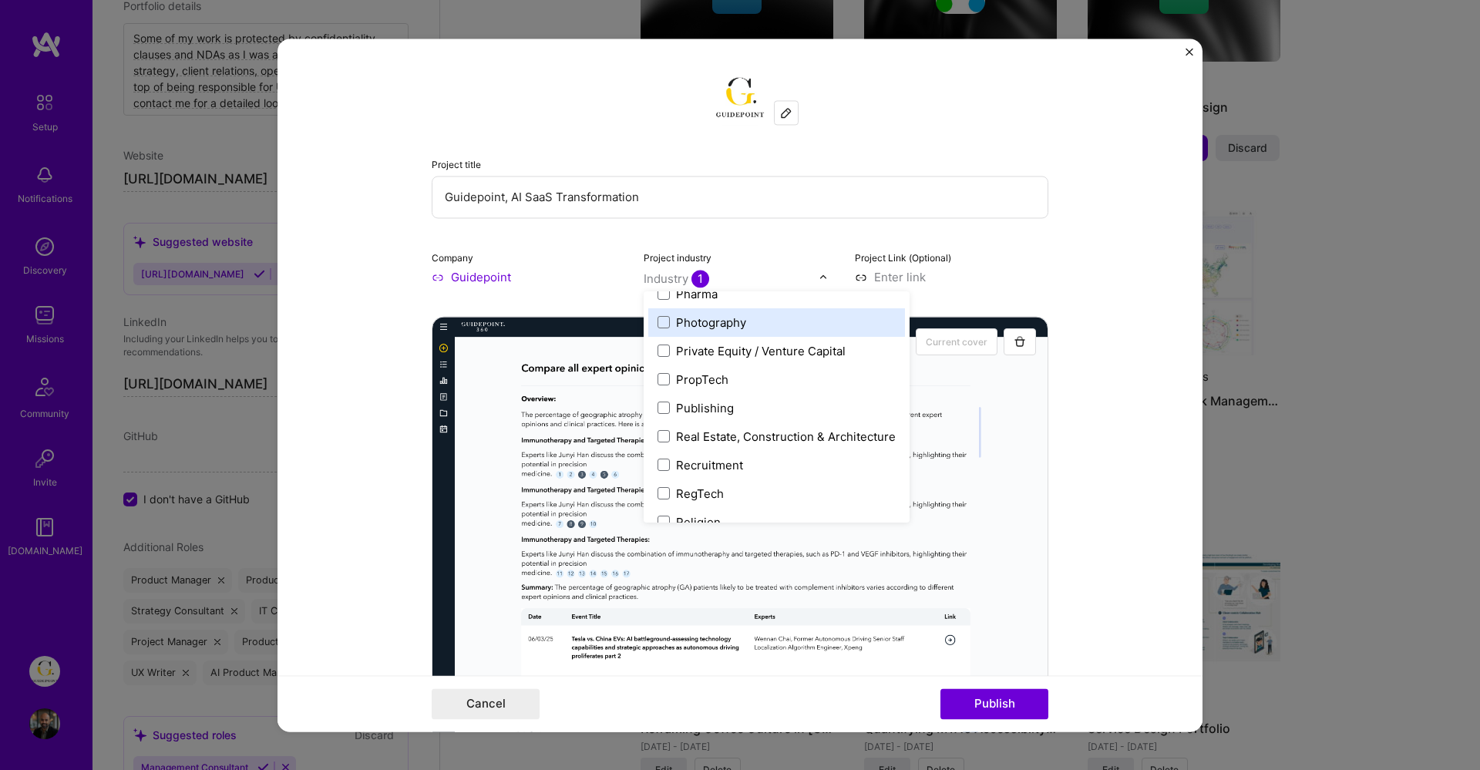
scroll to position [2751, 0]
click at [696, 352] on div "Private Equity / Venture Capital" at bounding box center [761, 355] width 170 height 16
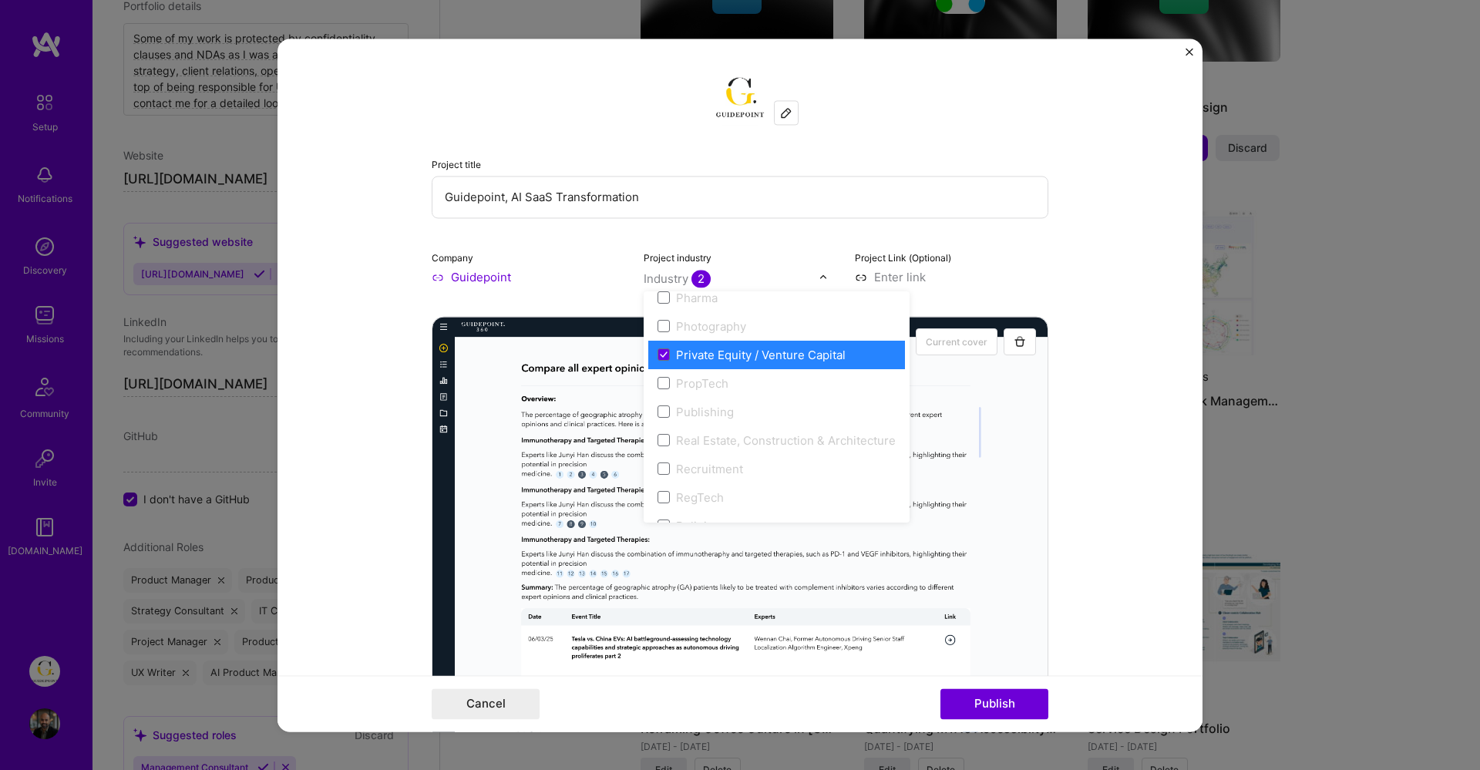
click at [779, 258] on div "Project industry option Private Equity / Venture Capital, selected. option Priv…" at bounding box center [741, 267] width 194 height 36
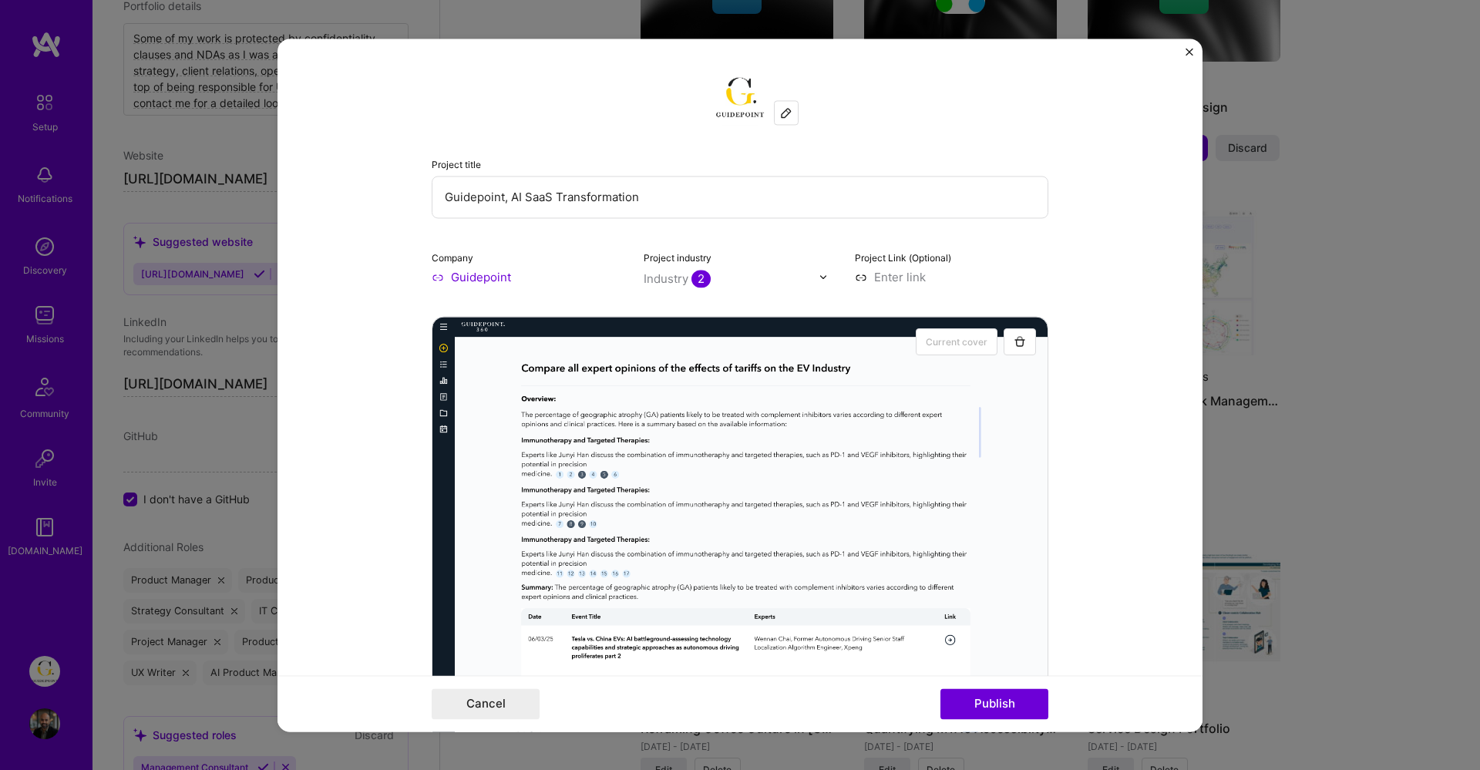
click at [1186, 52] on img "Close" at bounding box center [1190, 52] width 8 height 8
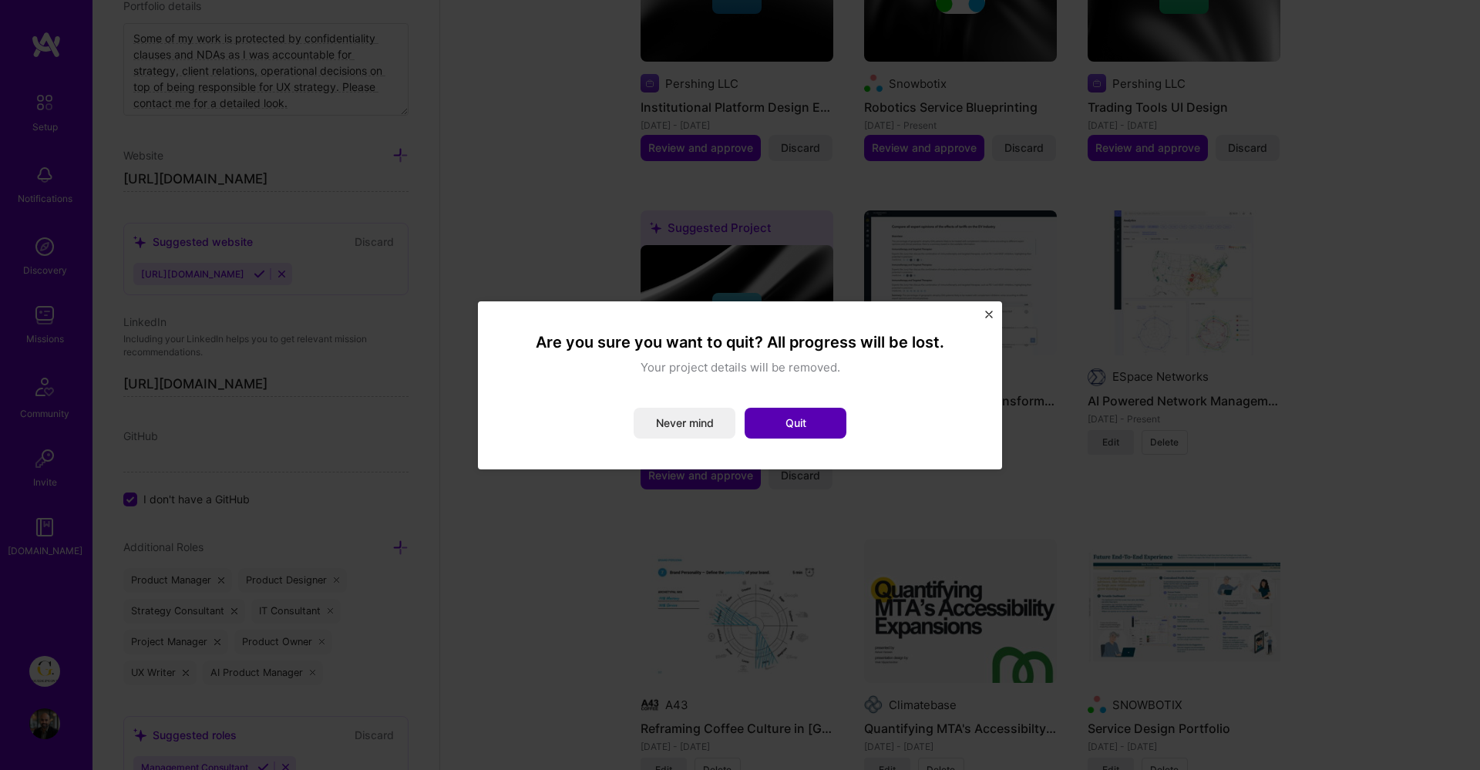
click at [782, 415] on button "Quit" at bounding box center [796, 423] width 102 height 31
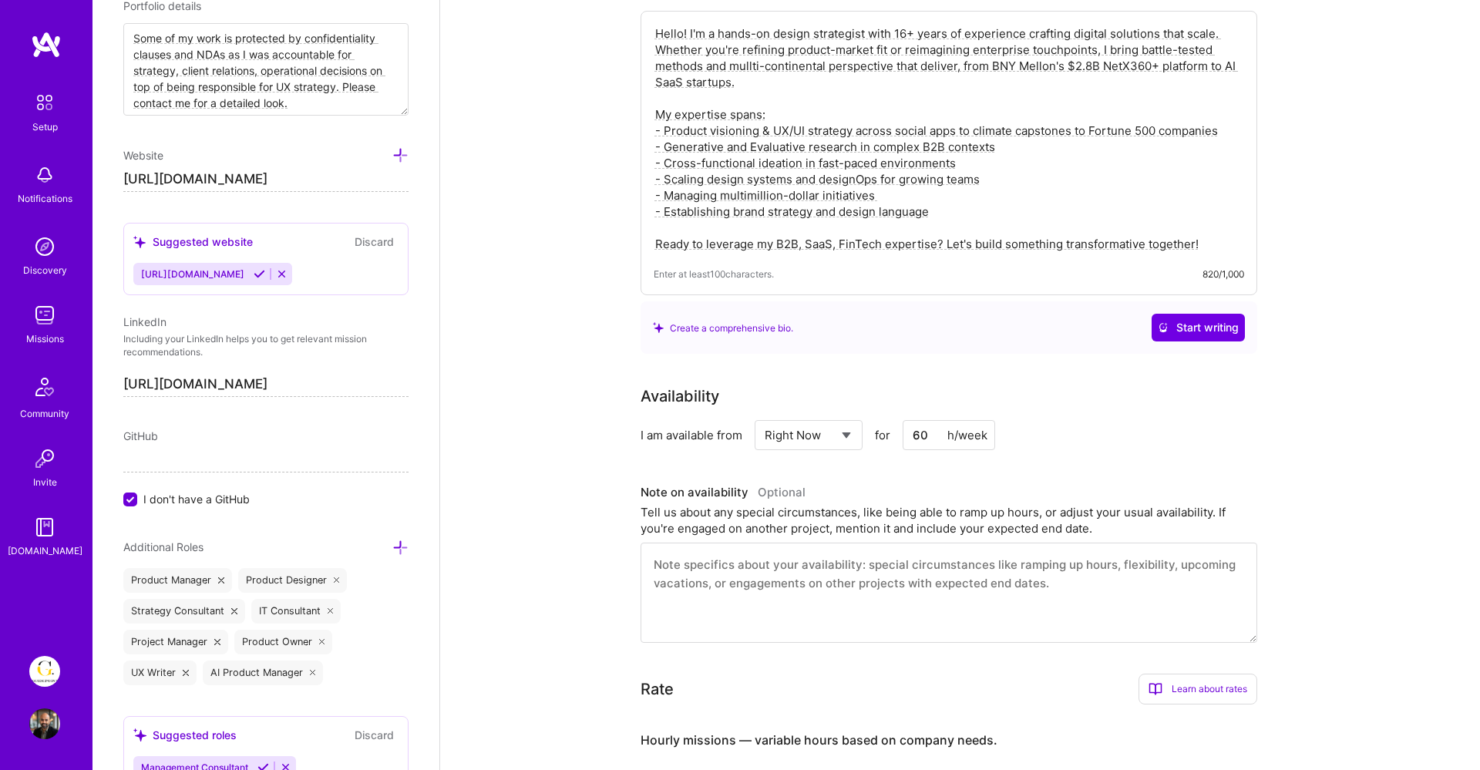
scroll to position [0, 0]
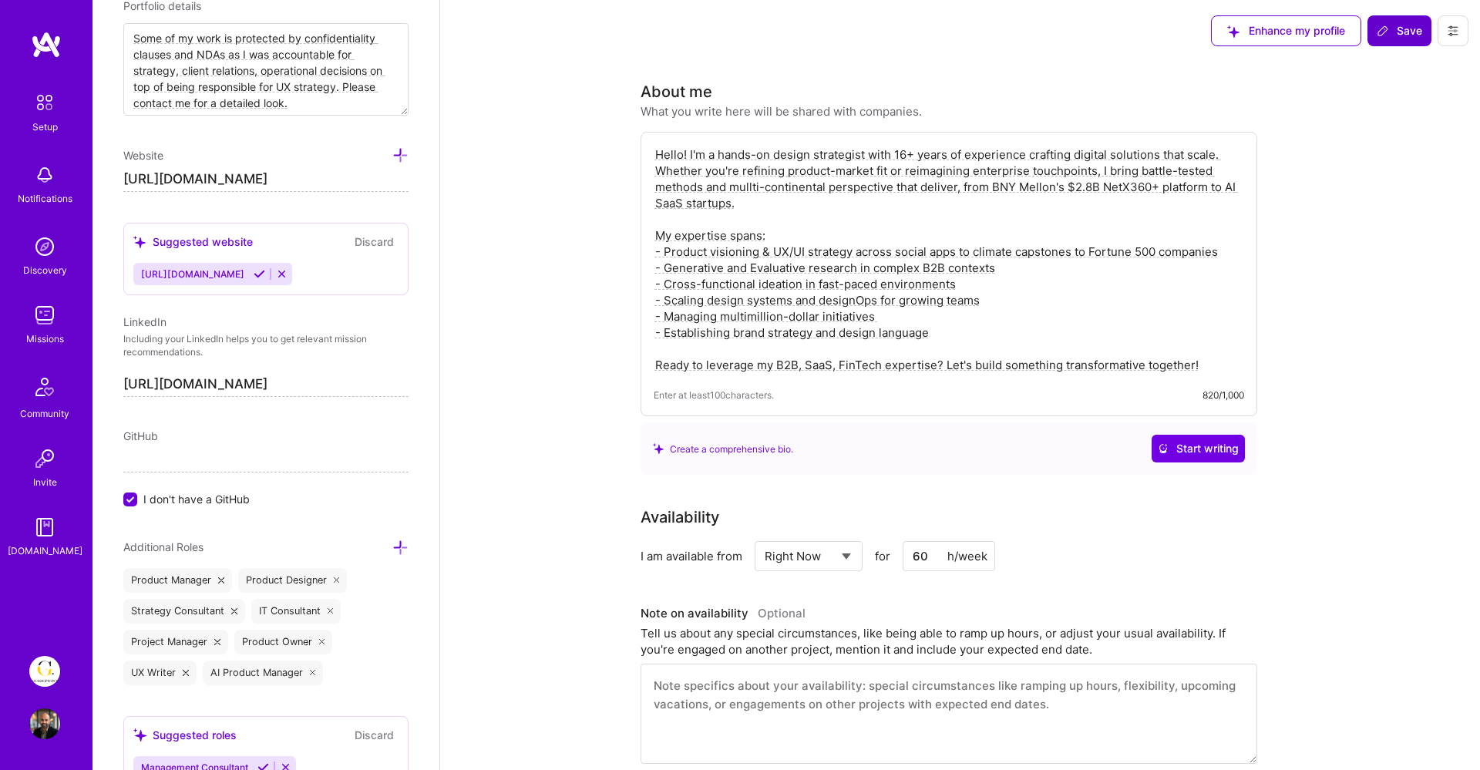
click at [1397, 27] on span "Save" at bounding box center [1399, 30] width 45 height 15
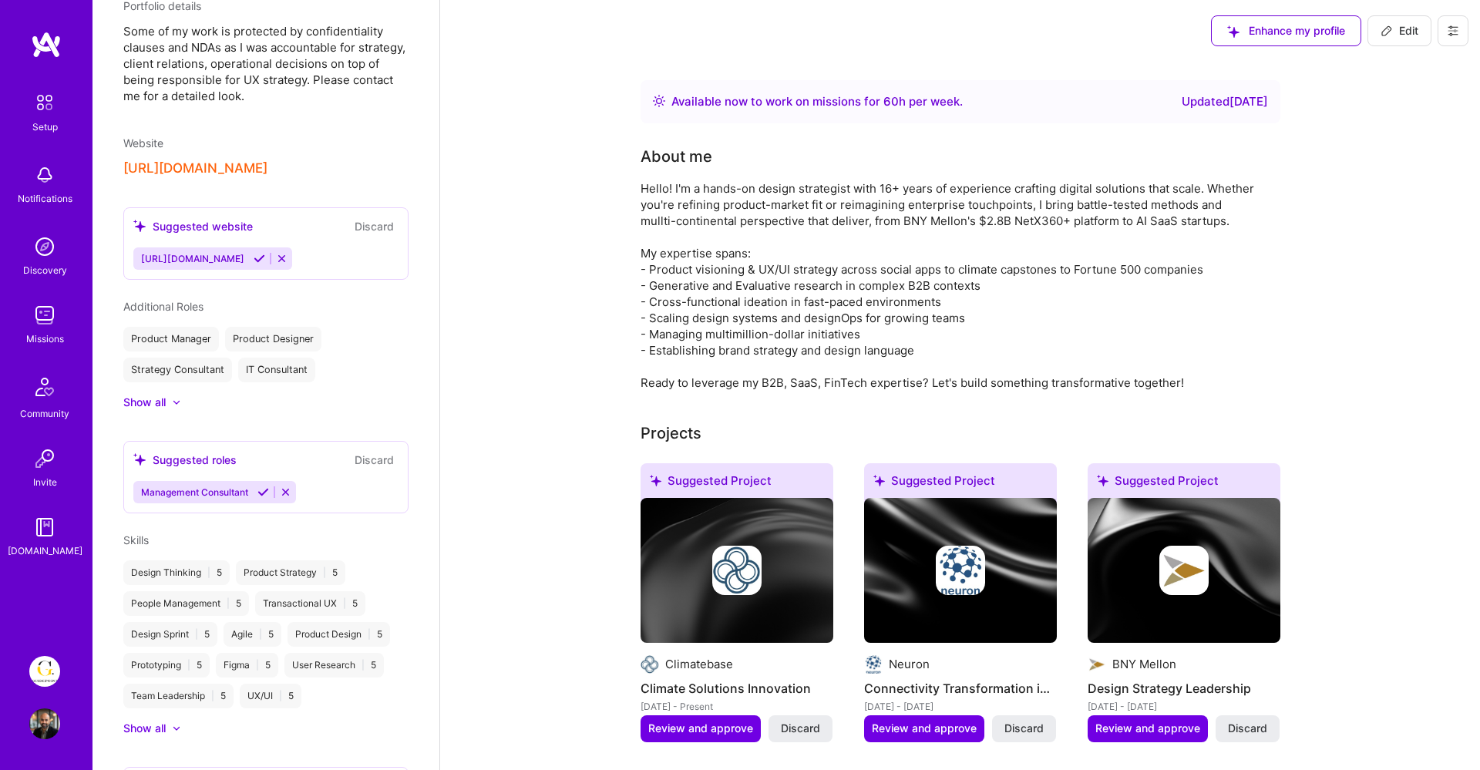
scroll to position [833, 0]
